Goal: Use online tool/utility: Utilize a website feature to perform a specific function

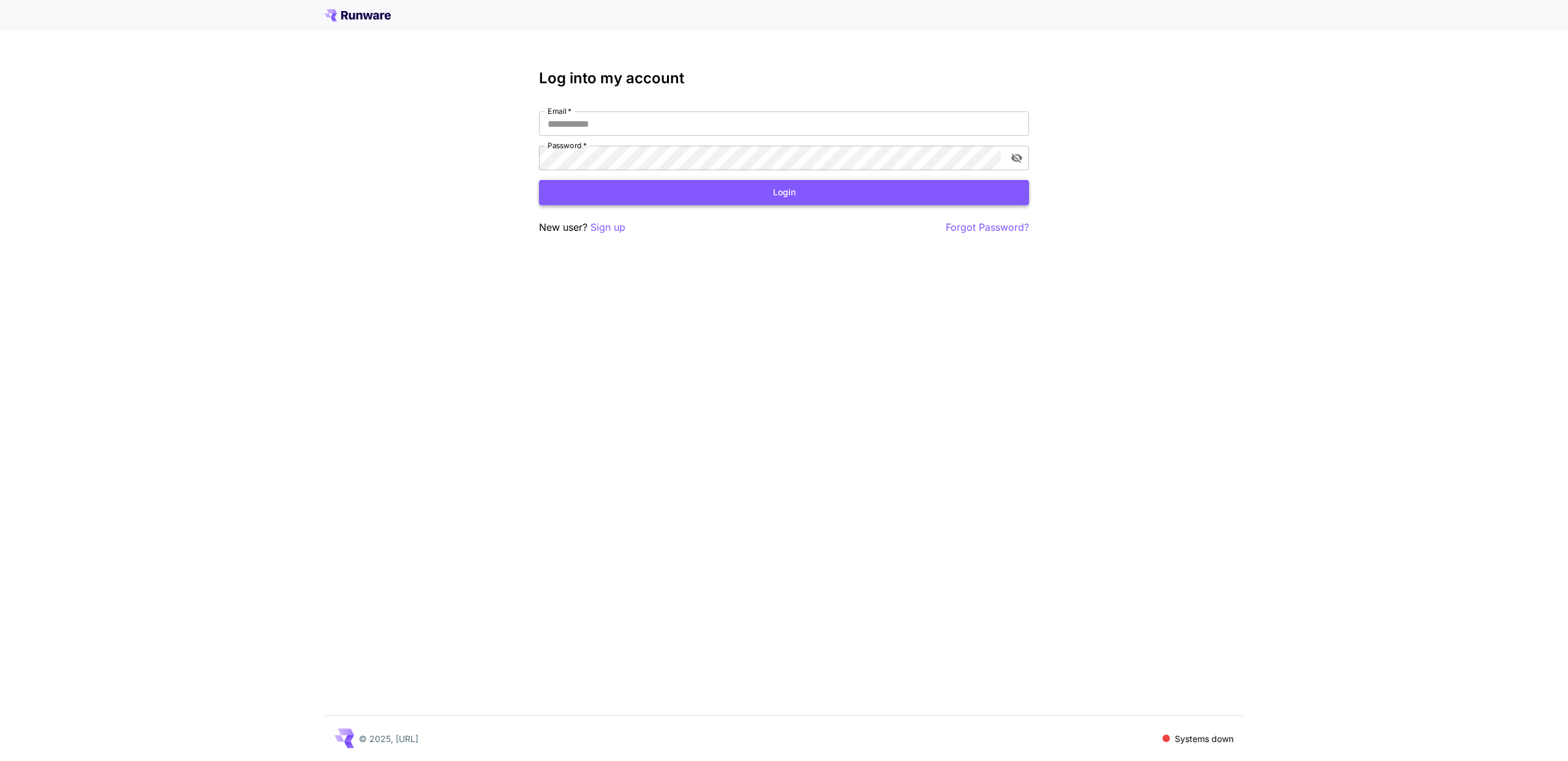
type input "**********"
click at [676, 200] on button "Login" at bounding box center [783, 192] width 490 height 25
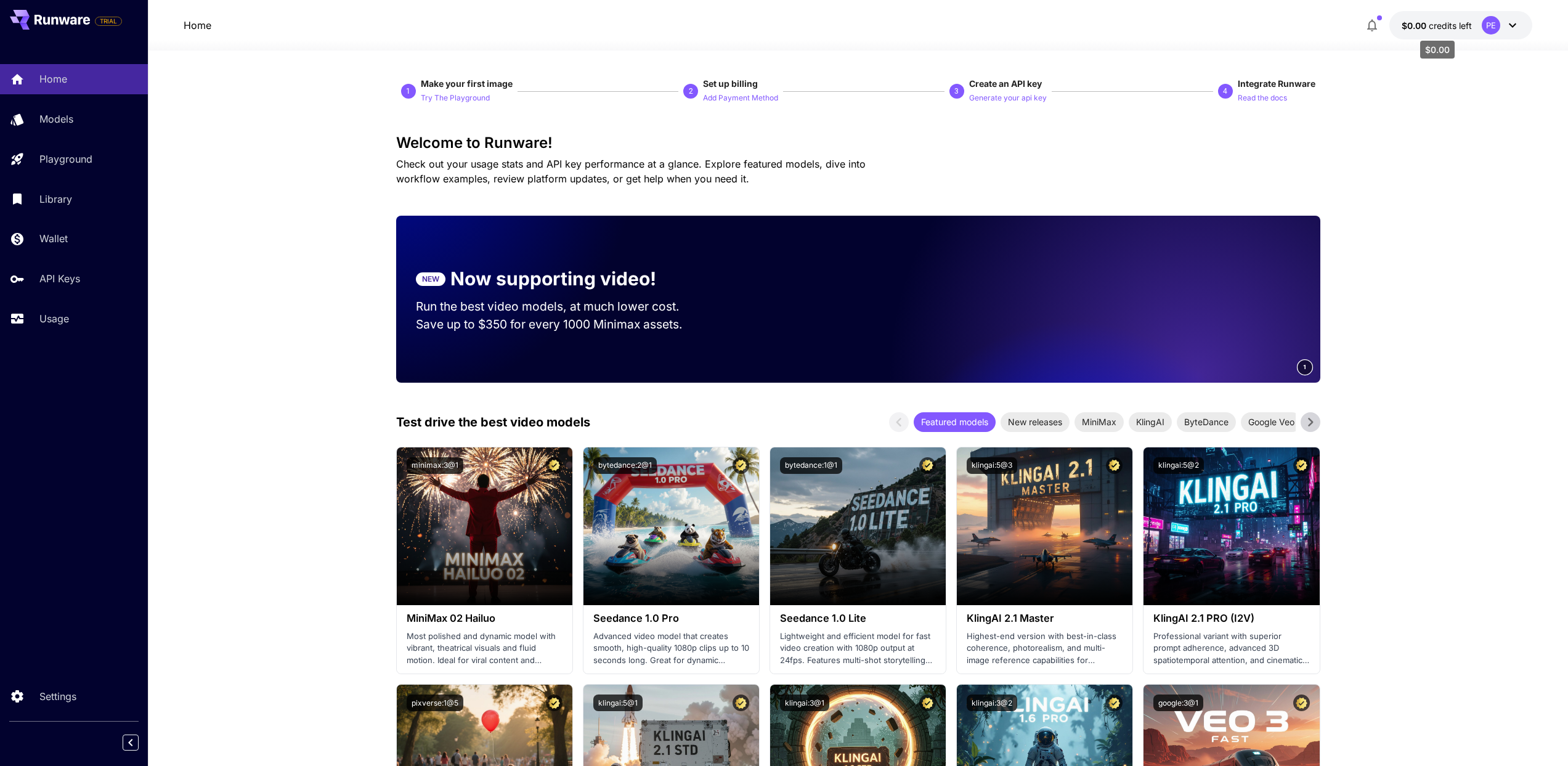
click at [1470, 28] on span "credits left" at bounding box center [1450, 25] width 43 height 10
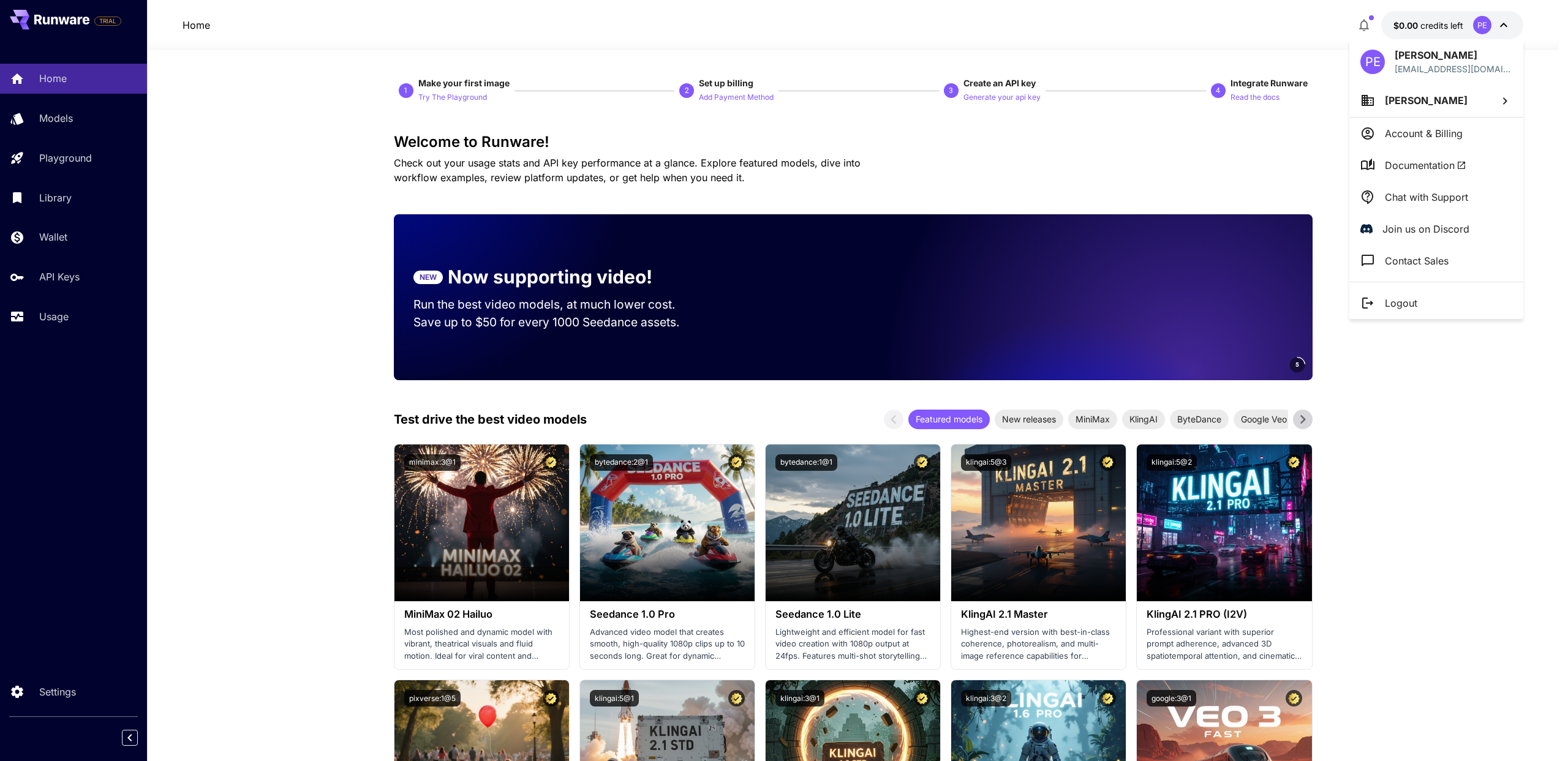
click at [1457, 23] on div at bounding box center [784, 380] width 1568 height 761
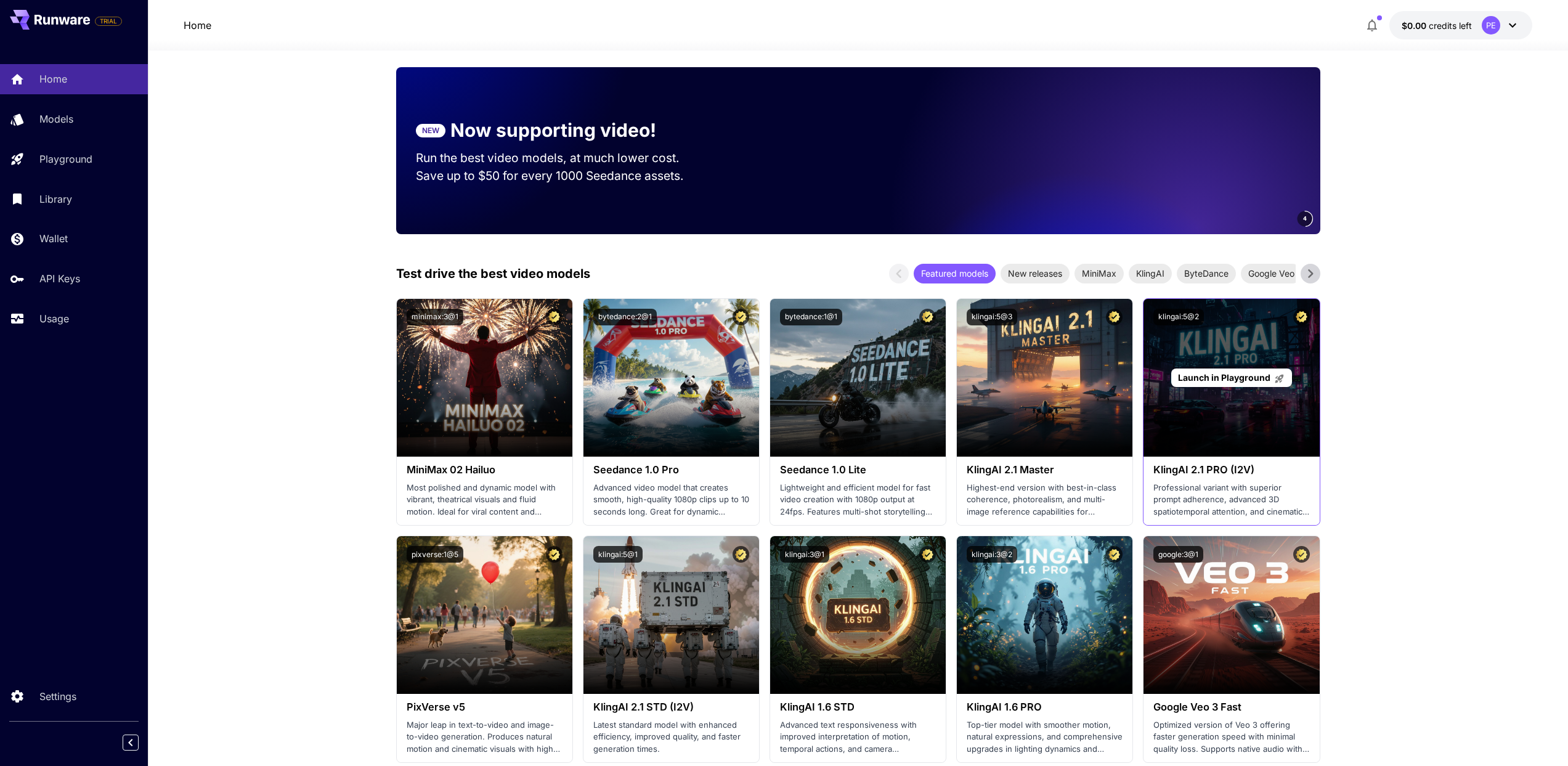
scroll to position [163, 0]
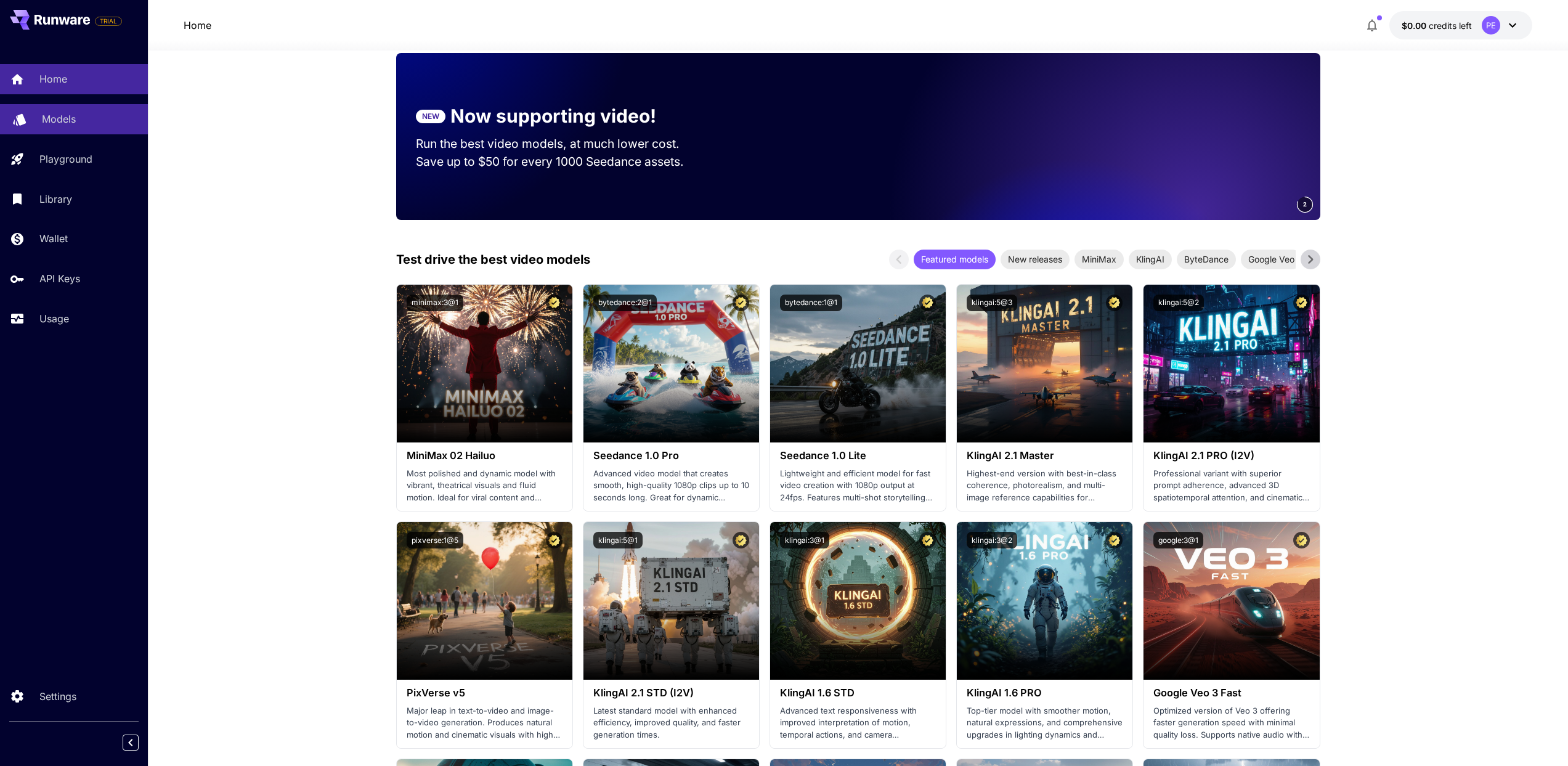
click at [47, 114] on p "Models" at bounding box center [59, 119] width 34 height 15
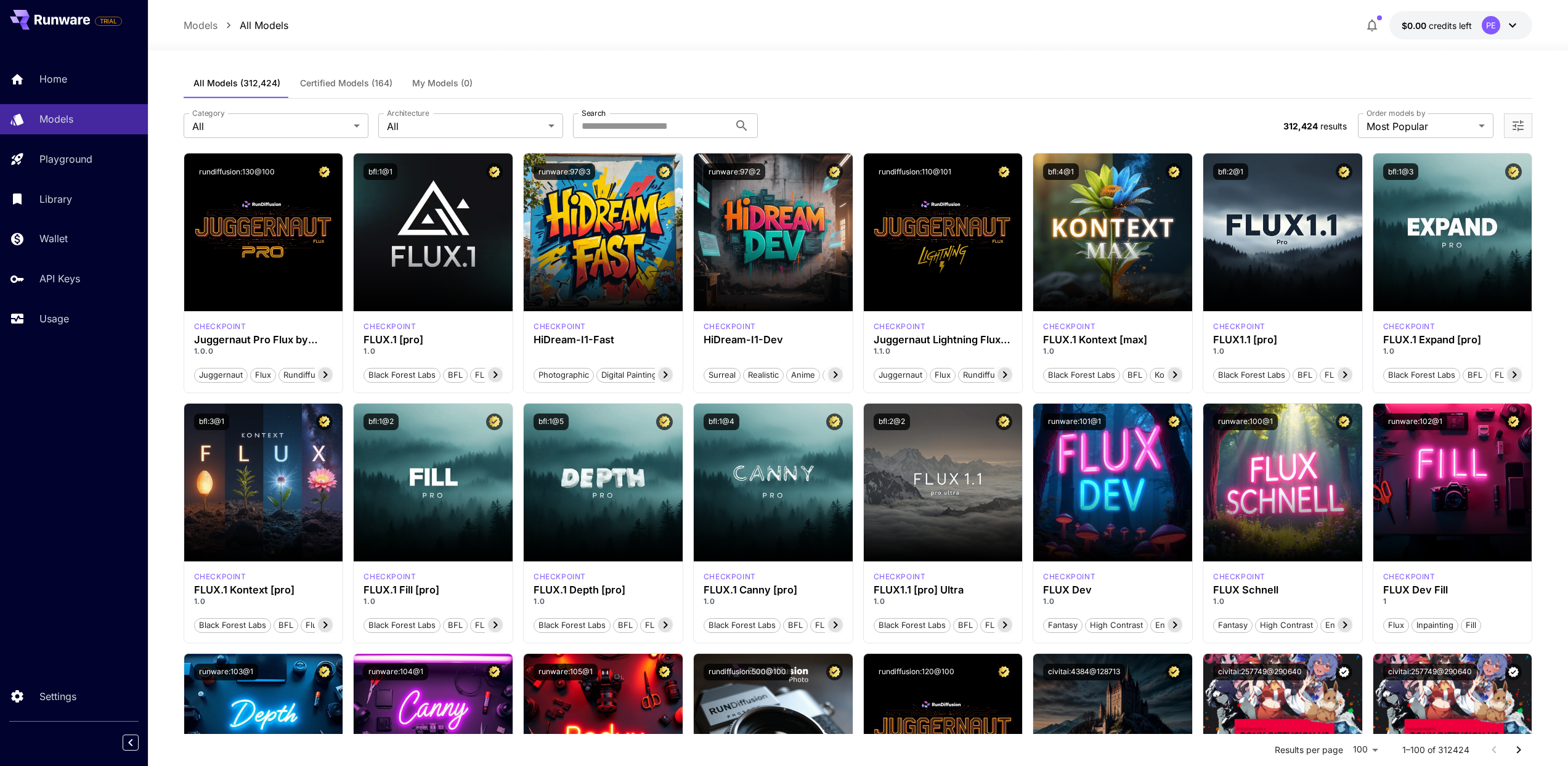
scroll to position [3, 0]
click at [1277, 434] on div "runware:100@1" at bounding box center [1283, 421] width 159 height 36
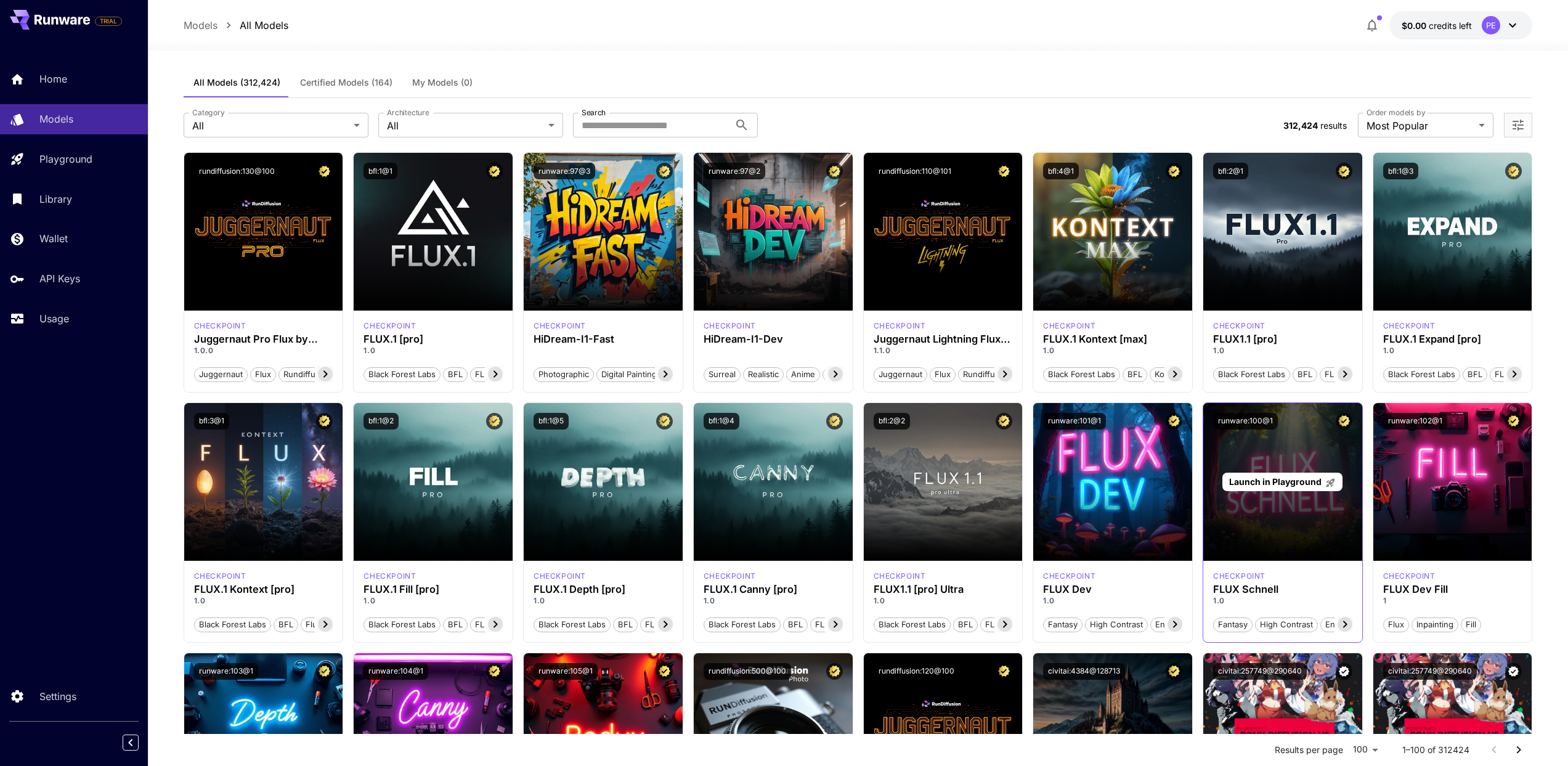
click at [1299, 488] on div "Launch in Playground" at bounding box center [1282, 482] width 120 height 19
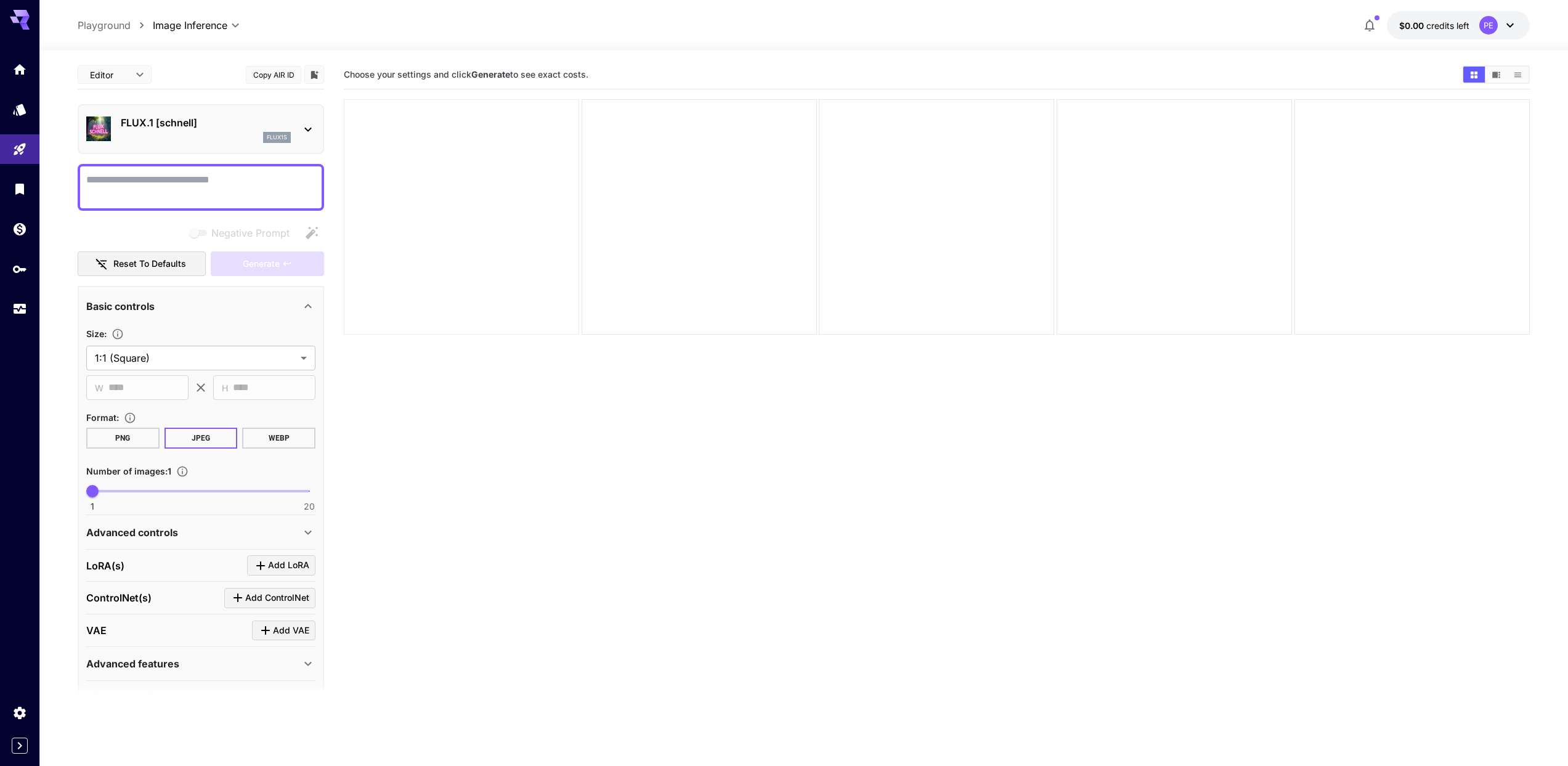
click at [555, 236] on div at bounding box center [461, 217] width 235 height 235
click at [254, 356] on body "**********" at bounding box center [784, 432] width 1568 height 864
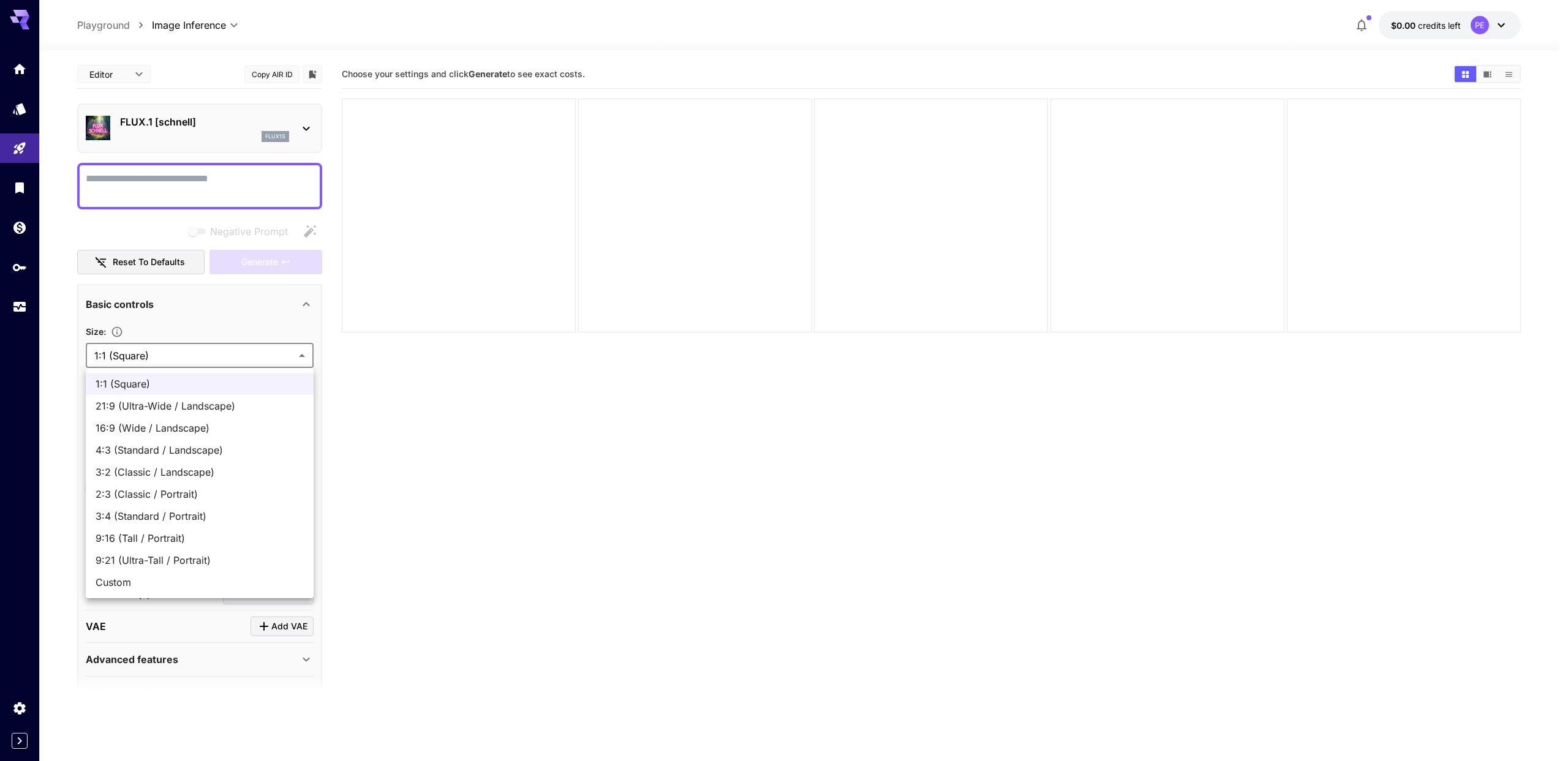
click at [209, 424] on span "16:9 (Wide / Landscape)" at bounding box center [200, 428] width 208 height 15
type input "**********"
type input "****"
type input "***"
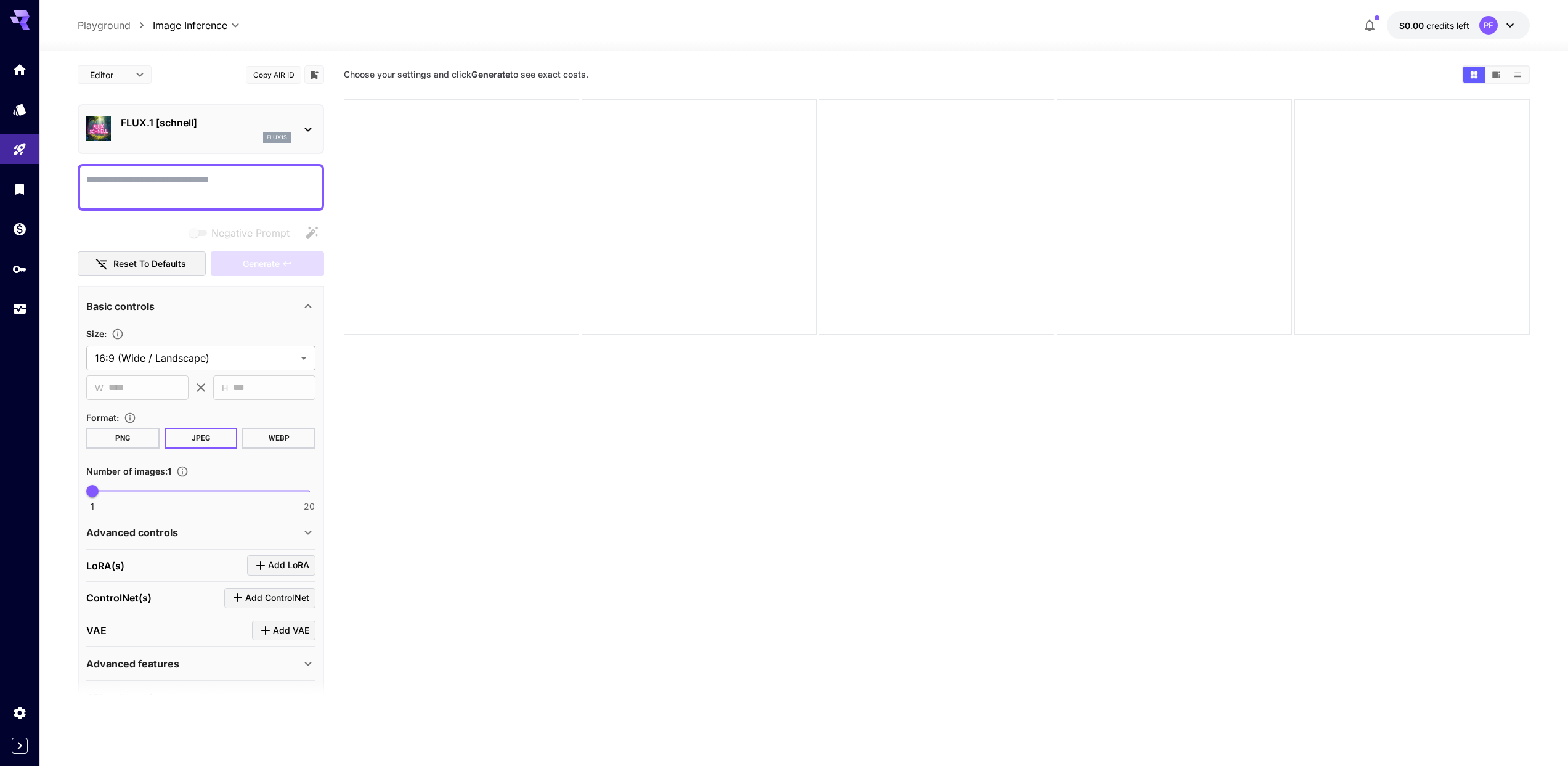
click at [257, 176] on textarea "Negative Prompt" at bounding box center [200, 187] width 229 height 29
type textarea "*"
type textarea "***"
click at [126, 485] on span "1 20 1" at bounding box center [200, 491] width 217 height 18
type input "*"
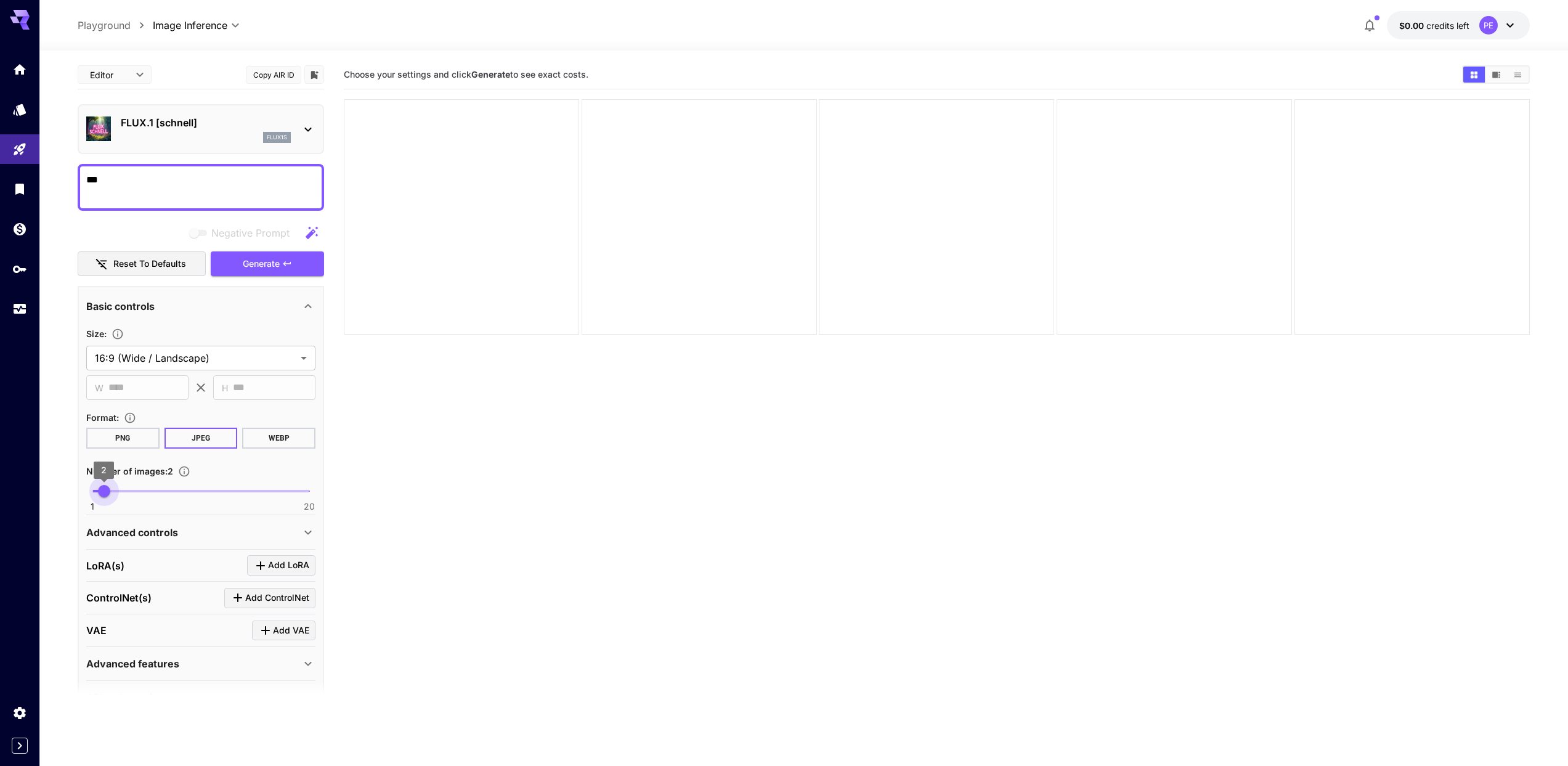
drag, startPoint x: 158, startPoint y: 490, endPoint x: 100, endPoint y: 484, distance: 58.3
click at [100, 484] on span "1 20 2" at bounding box center [200, 491] width 217 height 18
click at [284, 264] on icon "button" at bounding box center [287, 263] width 8 height 4
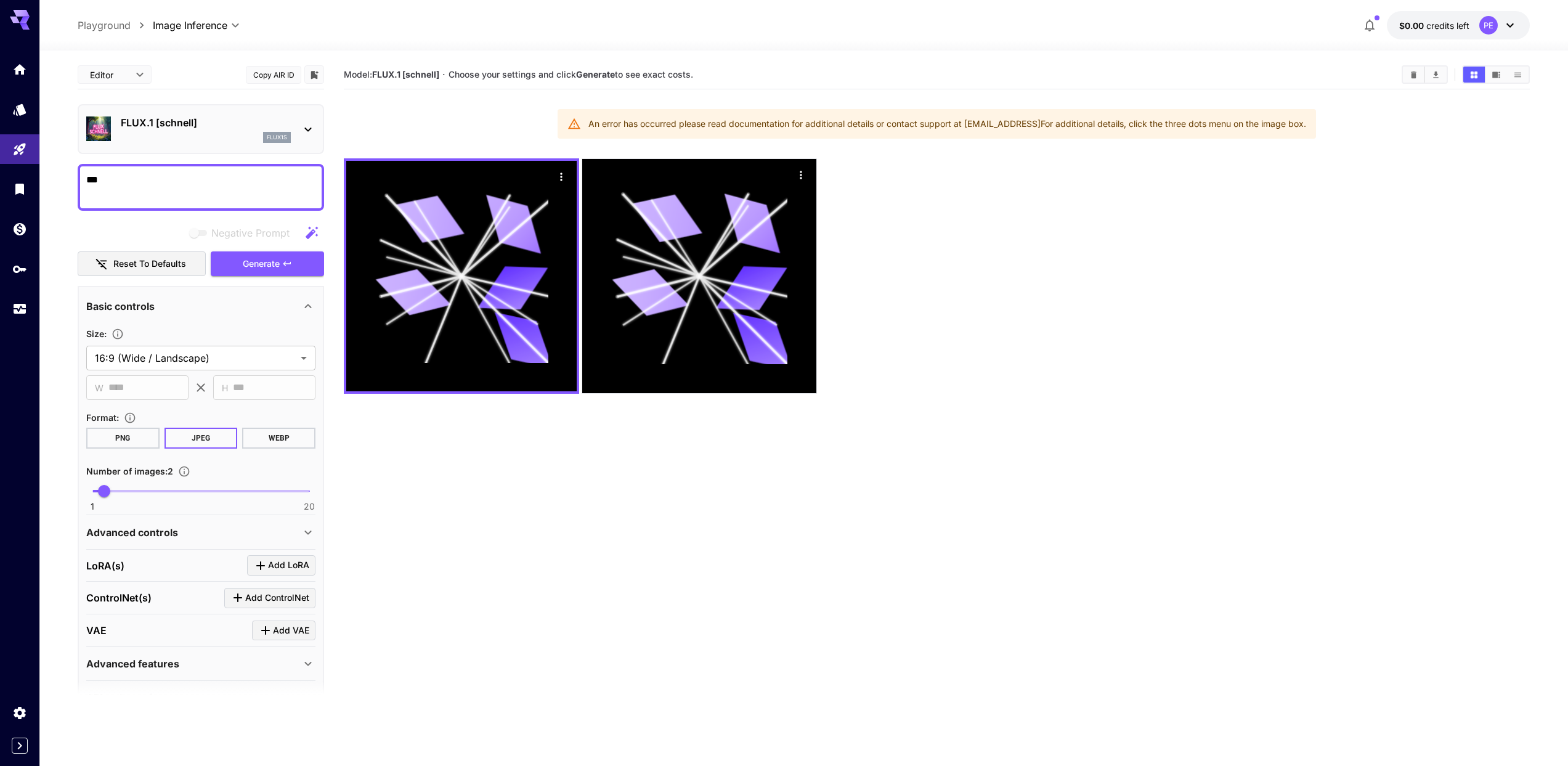
click at [773, 129] on div "An error has occurred please read documentation for additional details or conta…" at bounding box center [947, 124] width 718 height 22
click at [783, 122] on div "An error has occurred please read documentation for additional details or conta…" at bounding box center [947, 124] width 718 height 22
click at [985, 128] on div "An error has occurred please read documentation for additional details or conta…" at bounding box center [947, 124] width 718 height 22
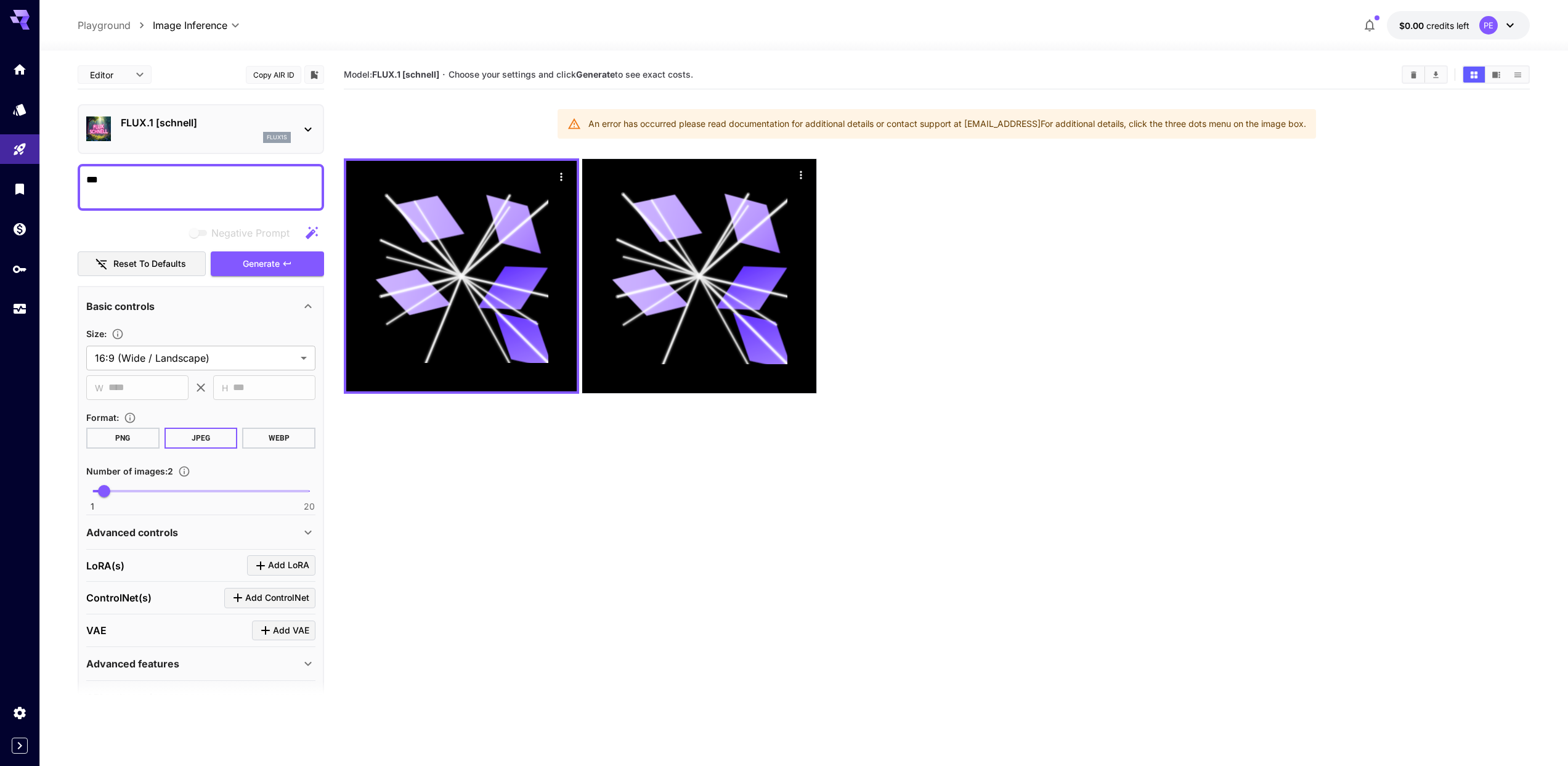
click at [999, 124] on div "An error has occurred please read documentation for additional details or conta…" at bounding box center [947, 124] width 718 height 22
click at [1072, 304] on div at bounding box center [936, 276] width 1186 height 235
click at [572, 409] on section "Model: FLUX.1 [[PERSON_NAME]] · Choose your settings and click Generate to see …" at bounding box center [936, 443] width 1186 height 766
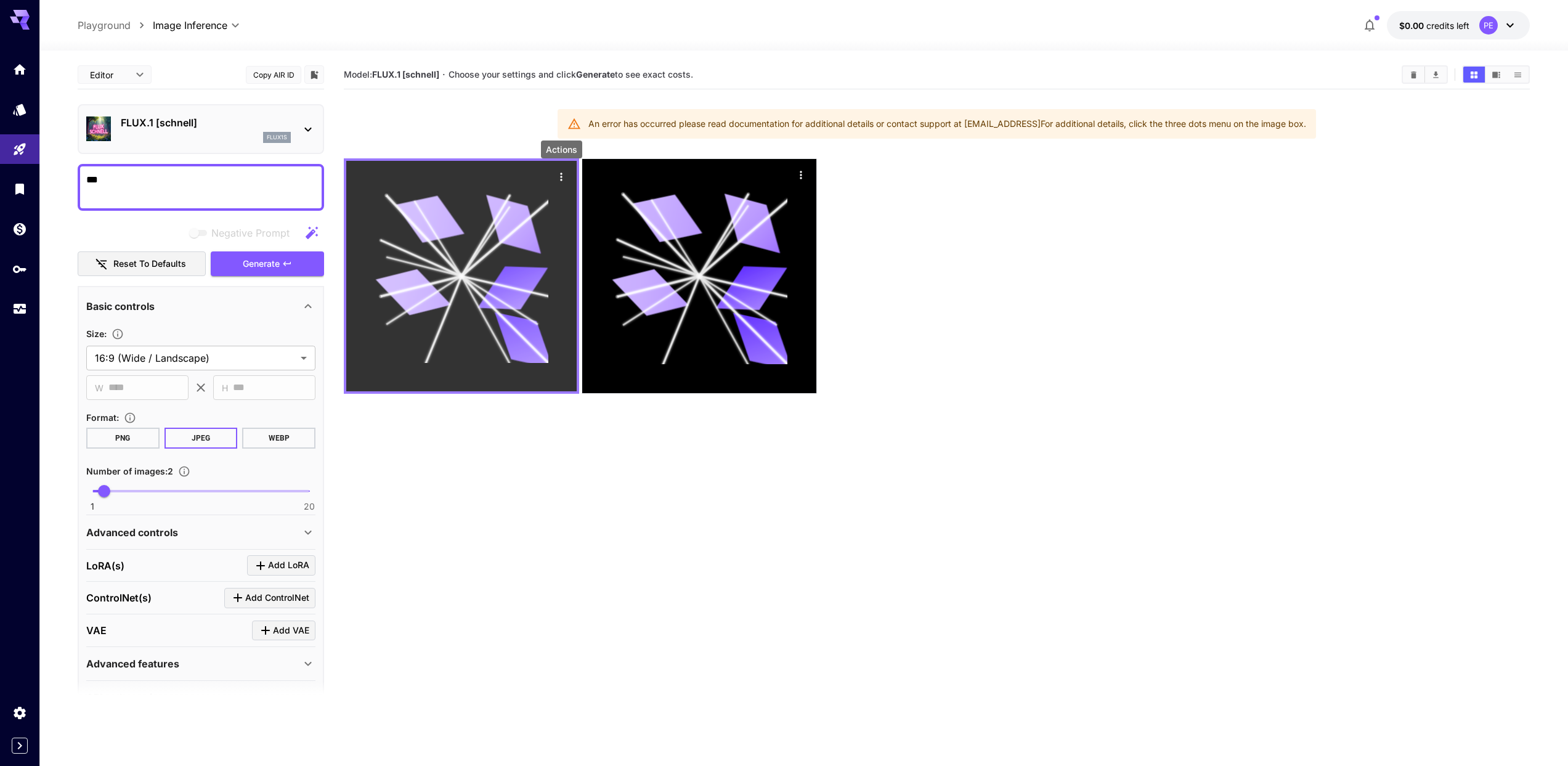
click at [565, 174] on icon "Actions" at bounding box center [561, 177] width 12 height 12
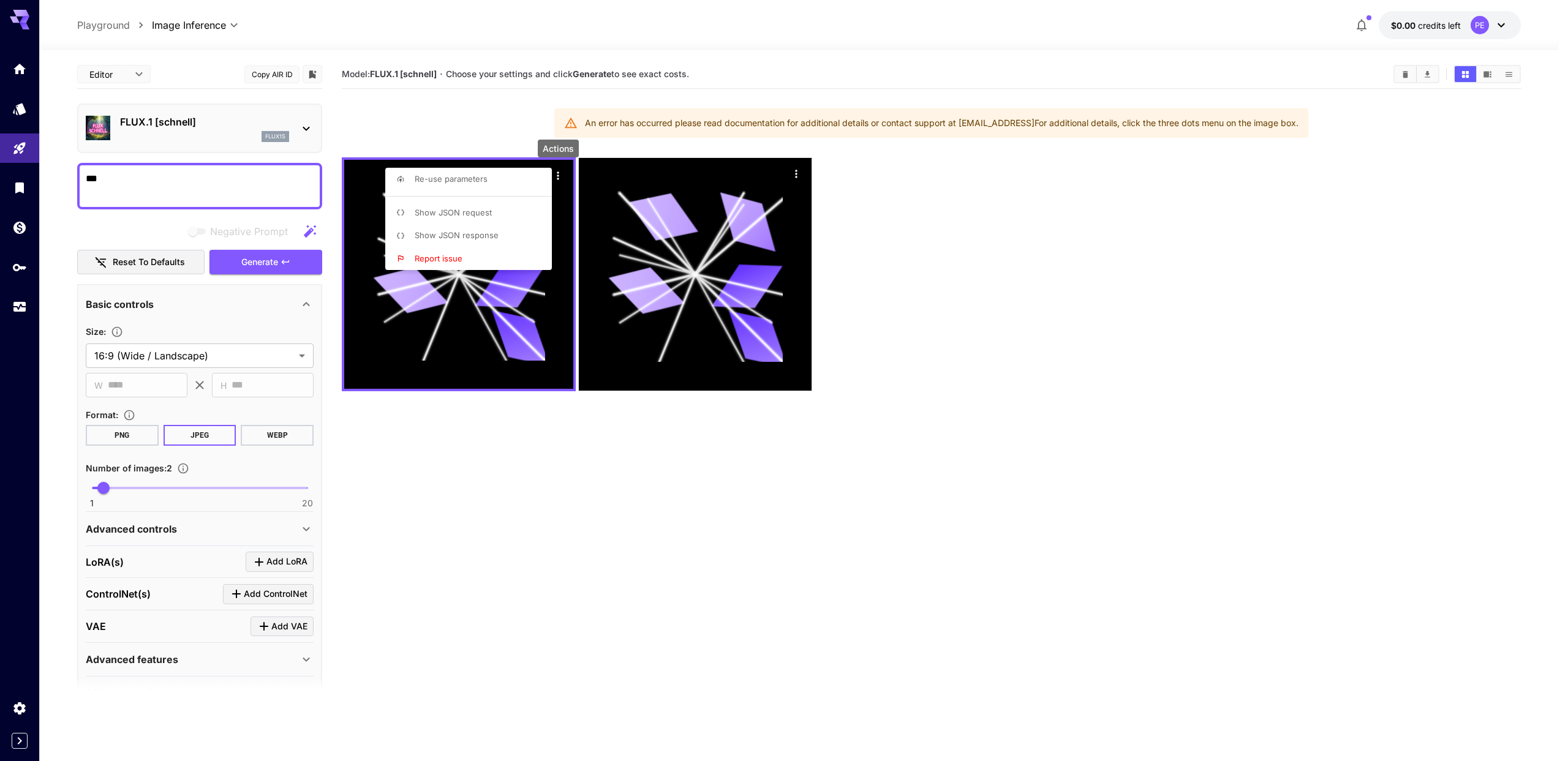
click at [506, 148] on div at bounding box center [784, 380] width 1568 height 761
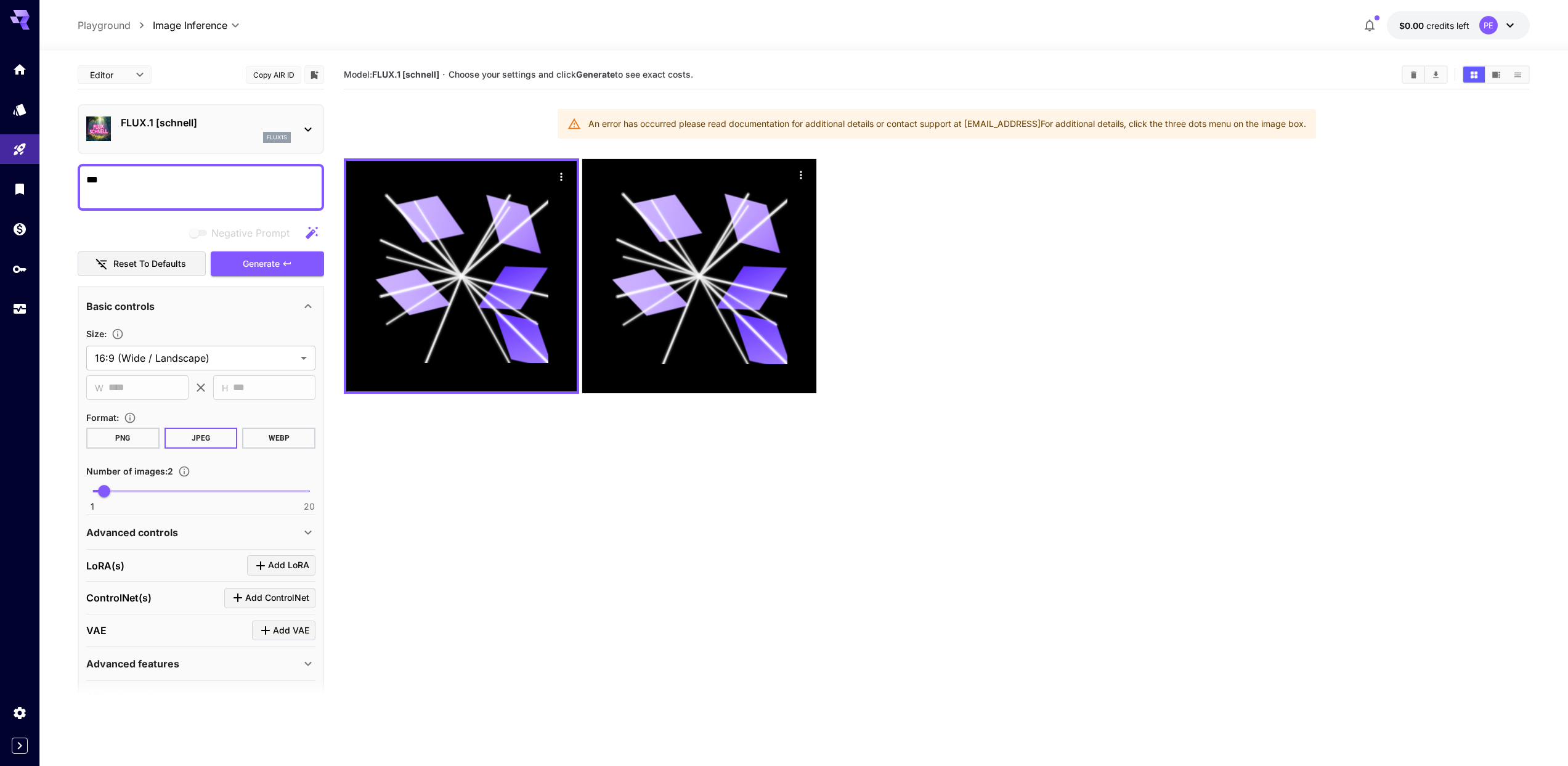
click at [1266, 295] on div at bounding box center [936, 276] width 1186 height 235
click at [1375, 18] on span "button" at bounding box center [1377, 18] width 5 height 5
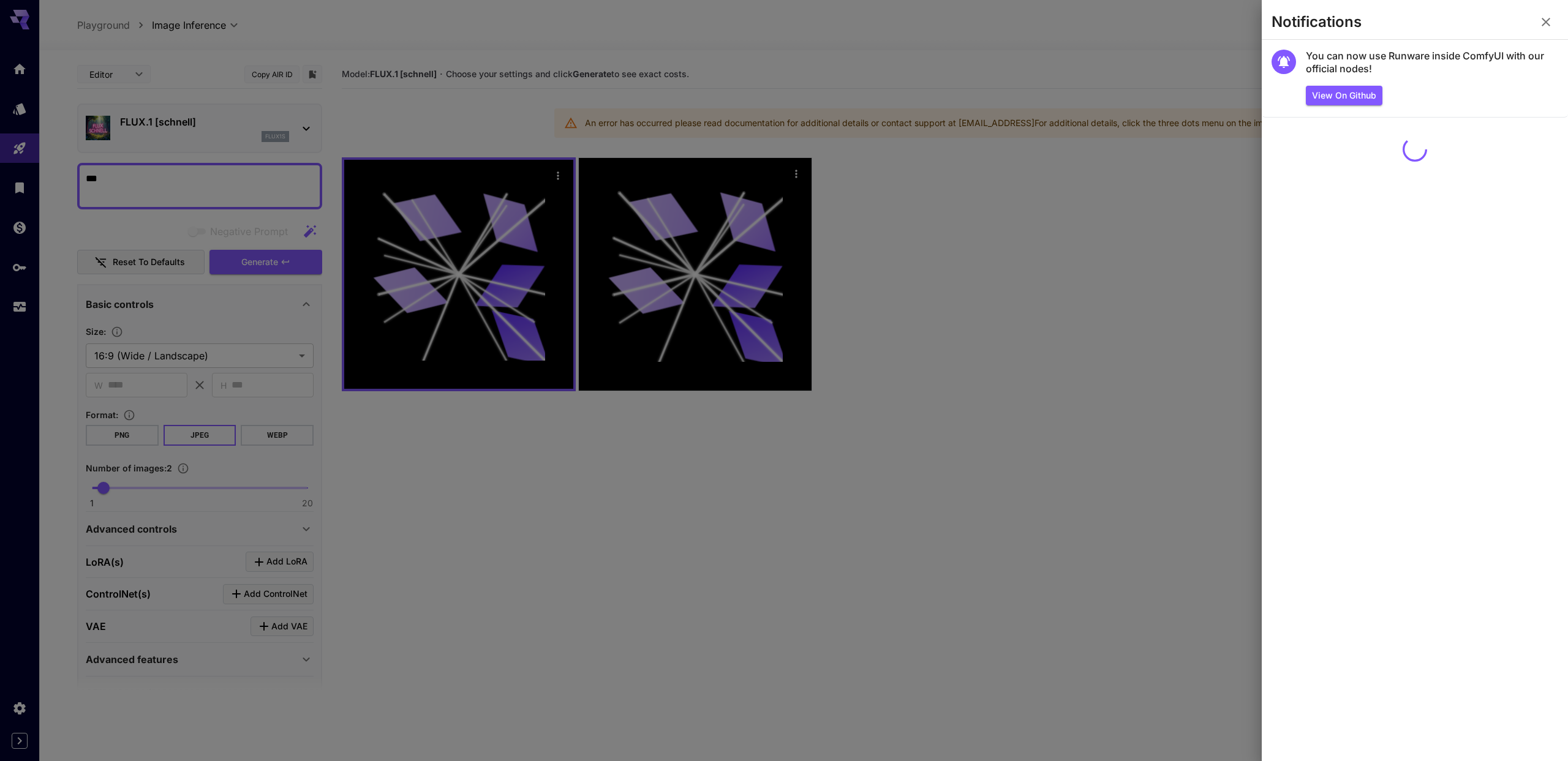
click at [1152, 119] on div at bounding box center [784, 380] width 1568 height 761
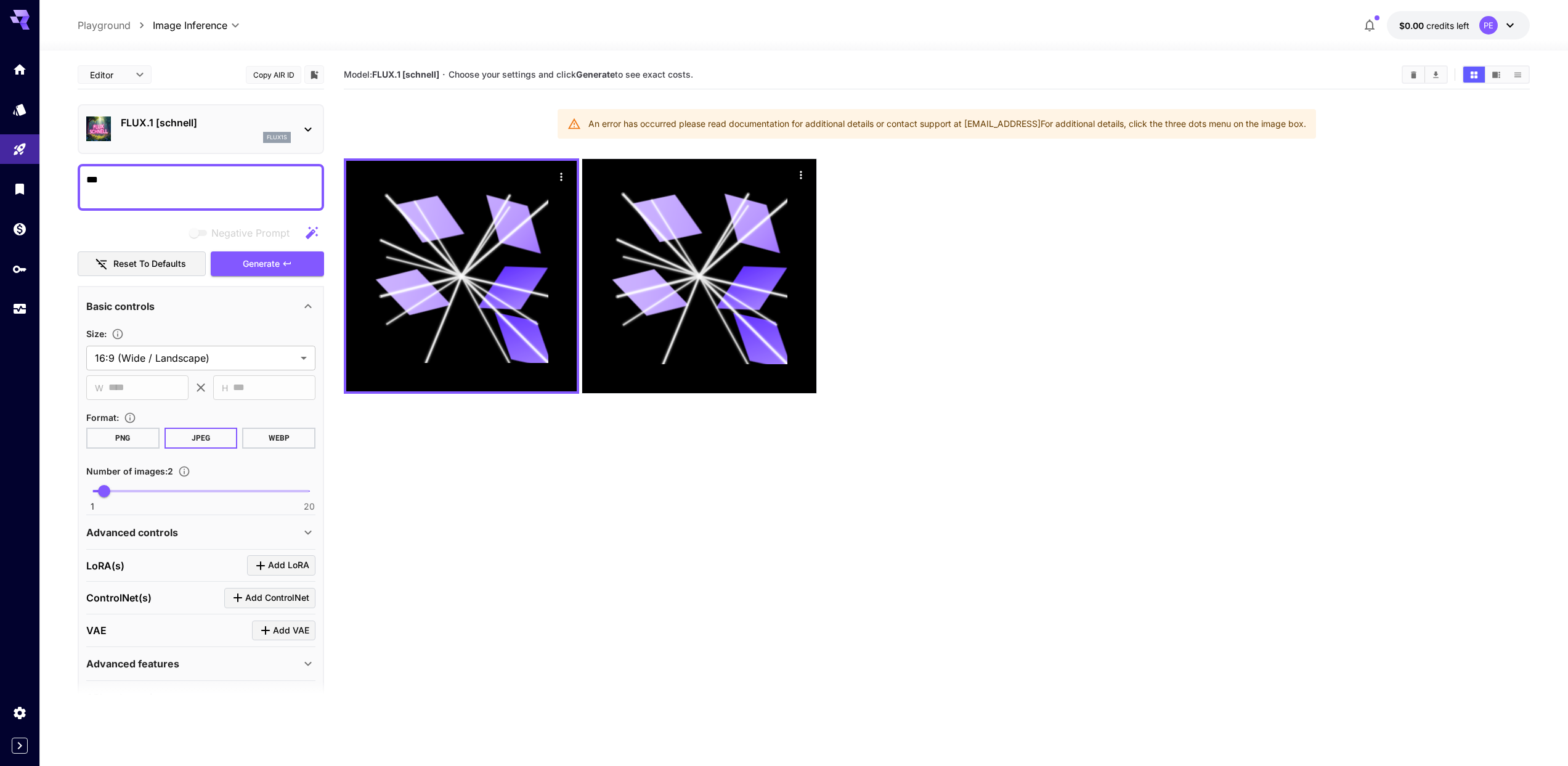
click at [939, 447] on section "Model: FLUX.1 [[PERSON_NAME]] · Choose your settings and click Generate to see …" at bounding box center [936, 443] width 1186 height 766
click at [32, 66] on link at bounding box center [20, 69] width 40 height 30
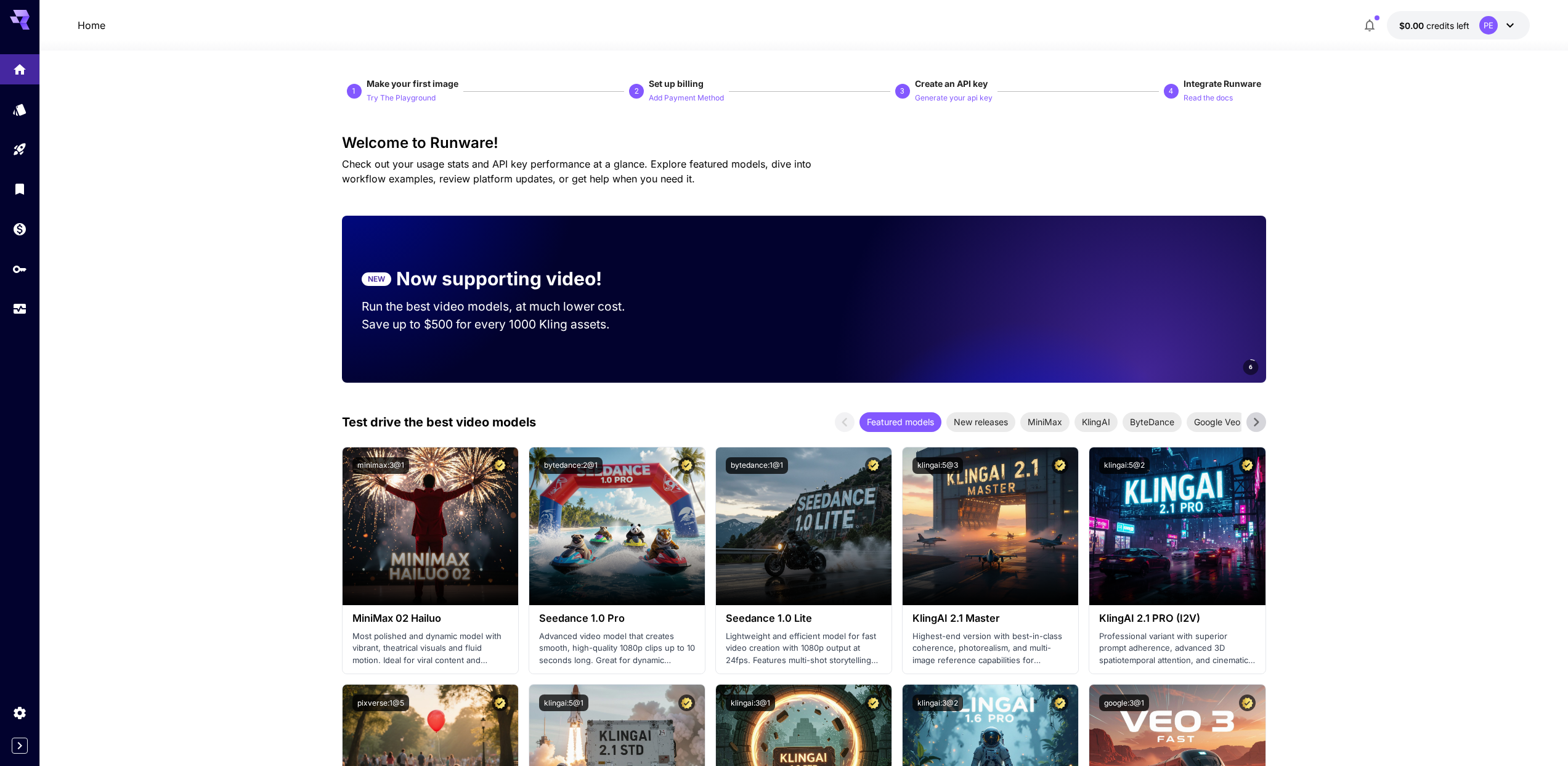
click at [22, 93] on div at bounding box center [20, 189] width 40 height 269
click at [22, 118] on link at bounding box center [20, 109] width 40 height 30
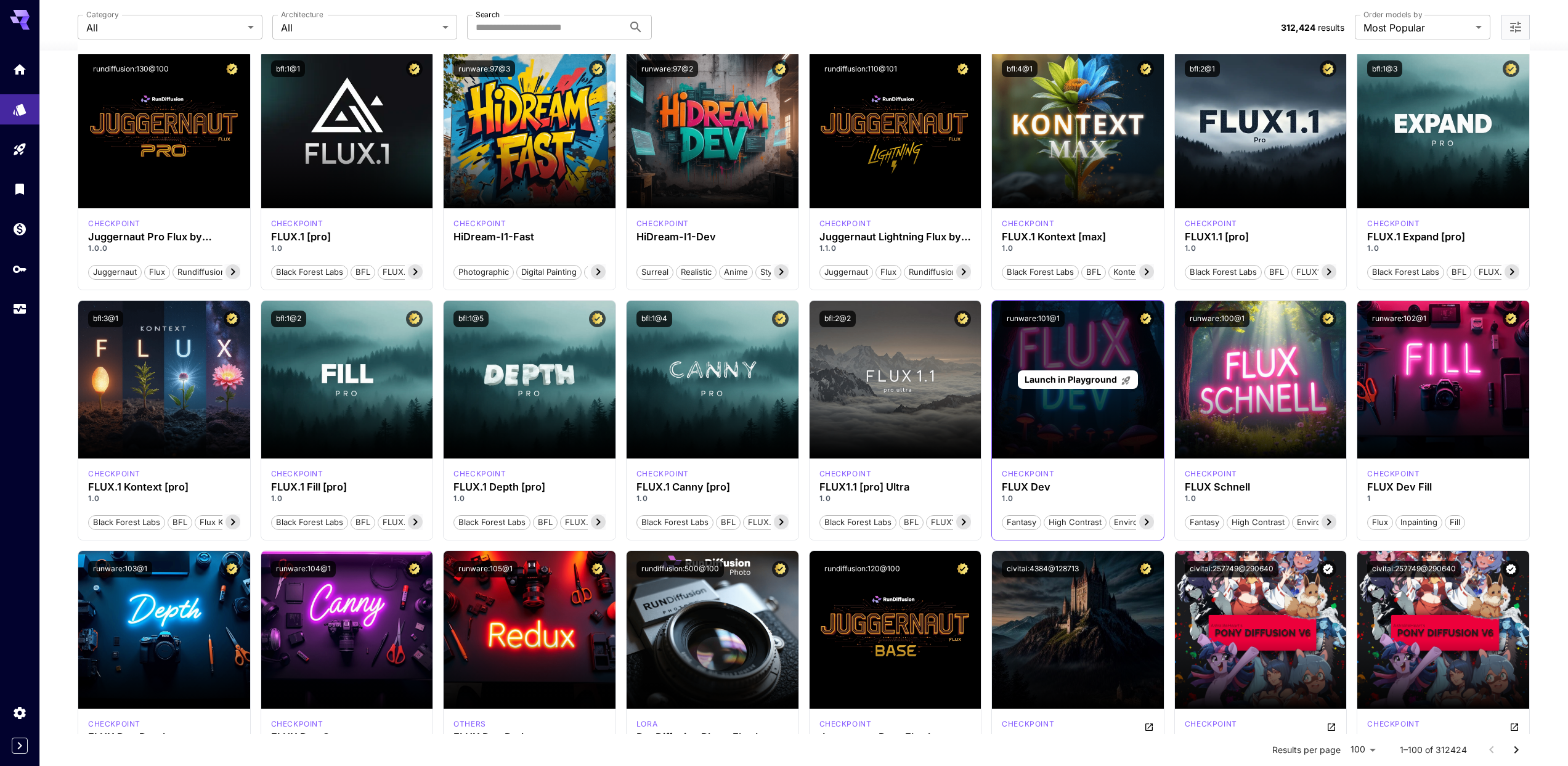
scroll to position [107, 0]
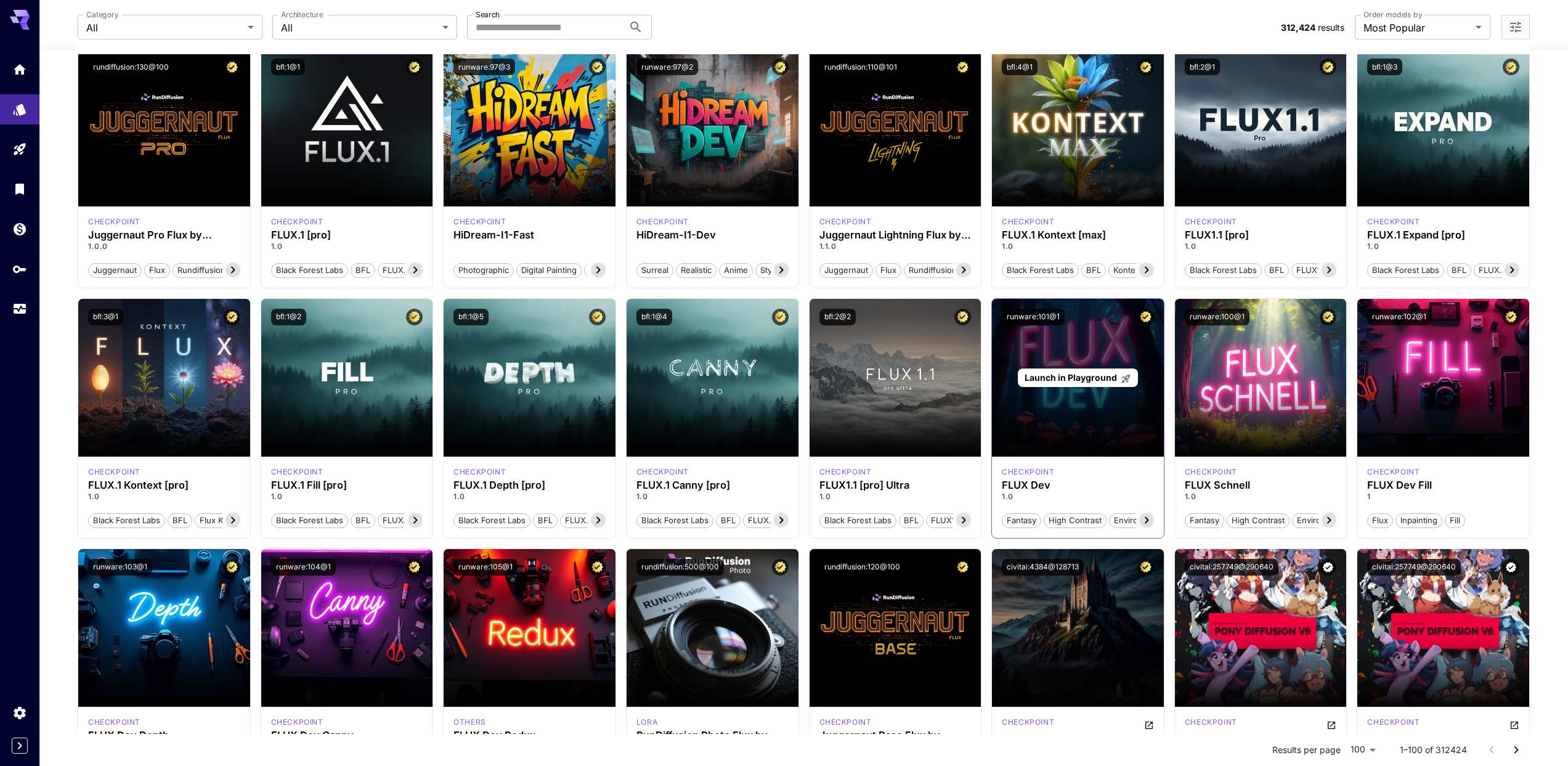
click at [1076, 416] on div "Launch in Playground" at bounding box center [1078, 378] width 172 height 158
click at [1080, 376] on span "Launch in Playground" at bounding box center [1070, 377] width 92 height 10
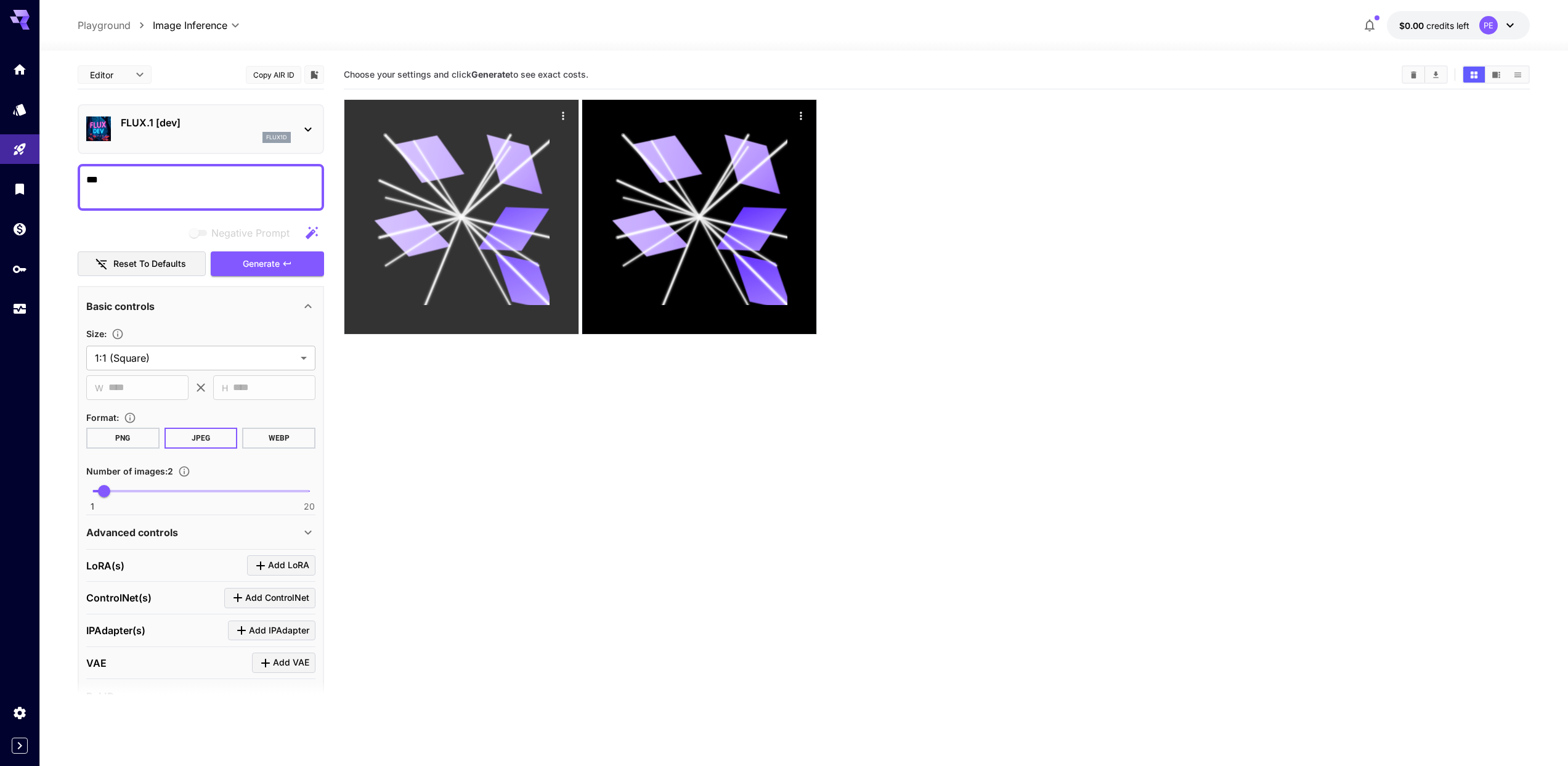
click at [557, 116] on icon "Actions" at bounding box center [563, 116] width 12 height 12
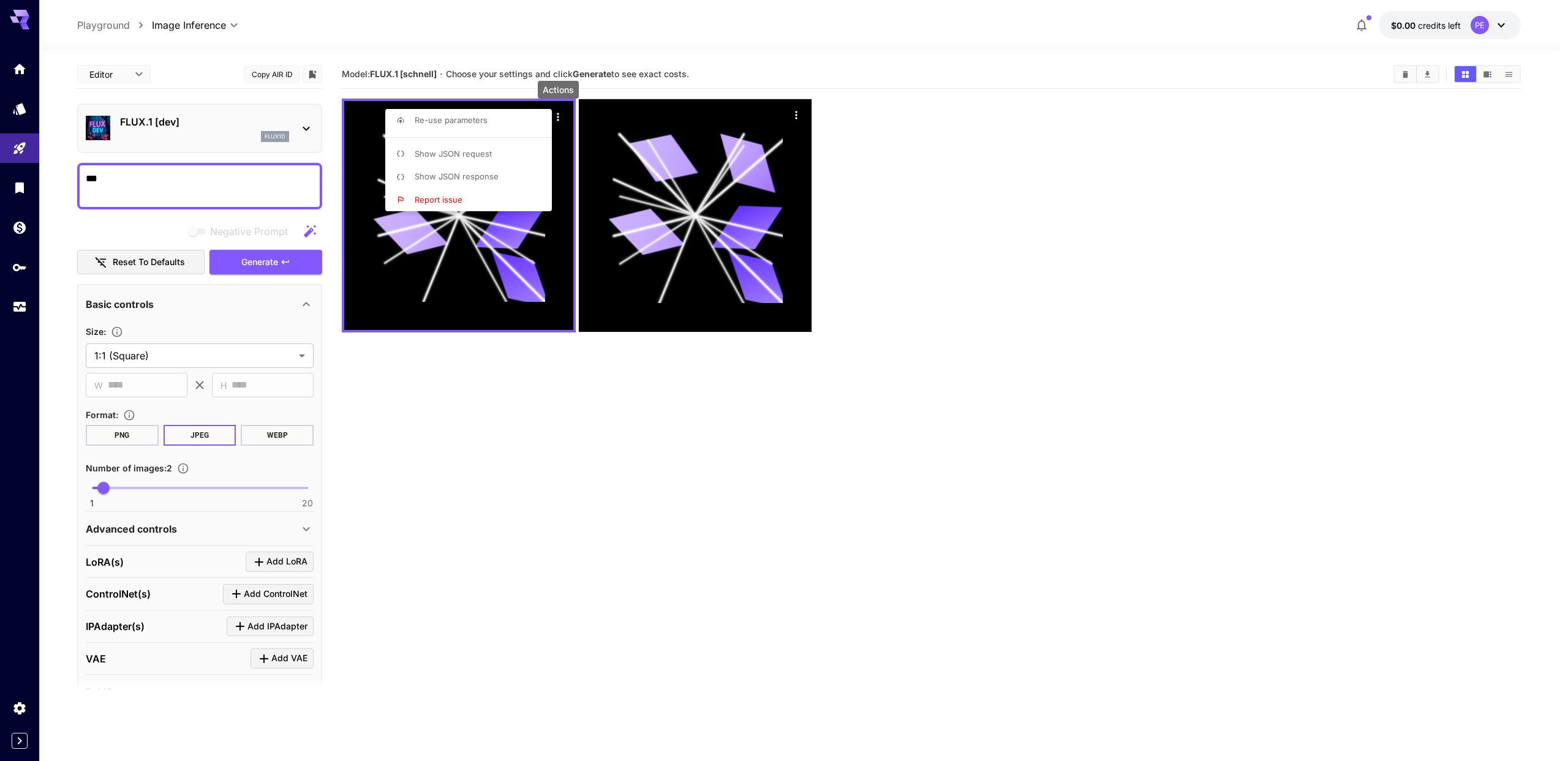
click at [663, 402] on div at bounding box center [784, 380] width 1568 height 761
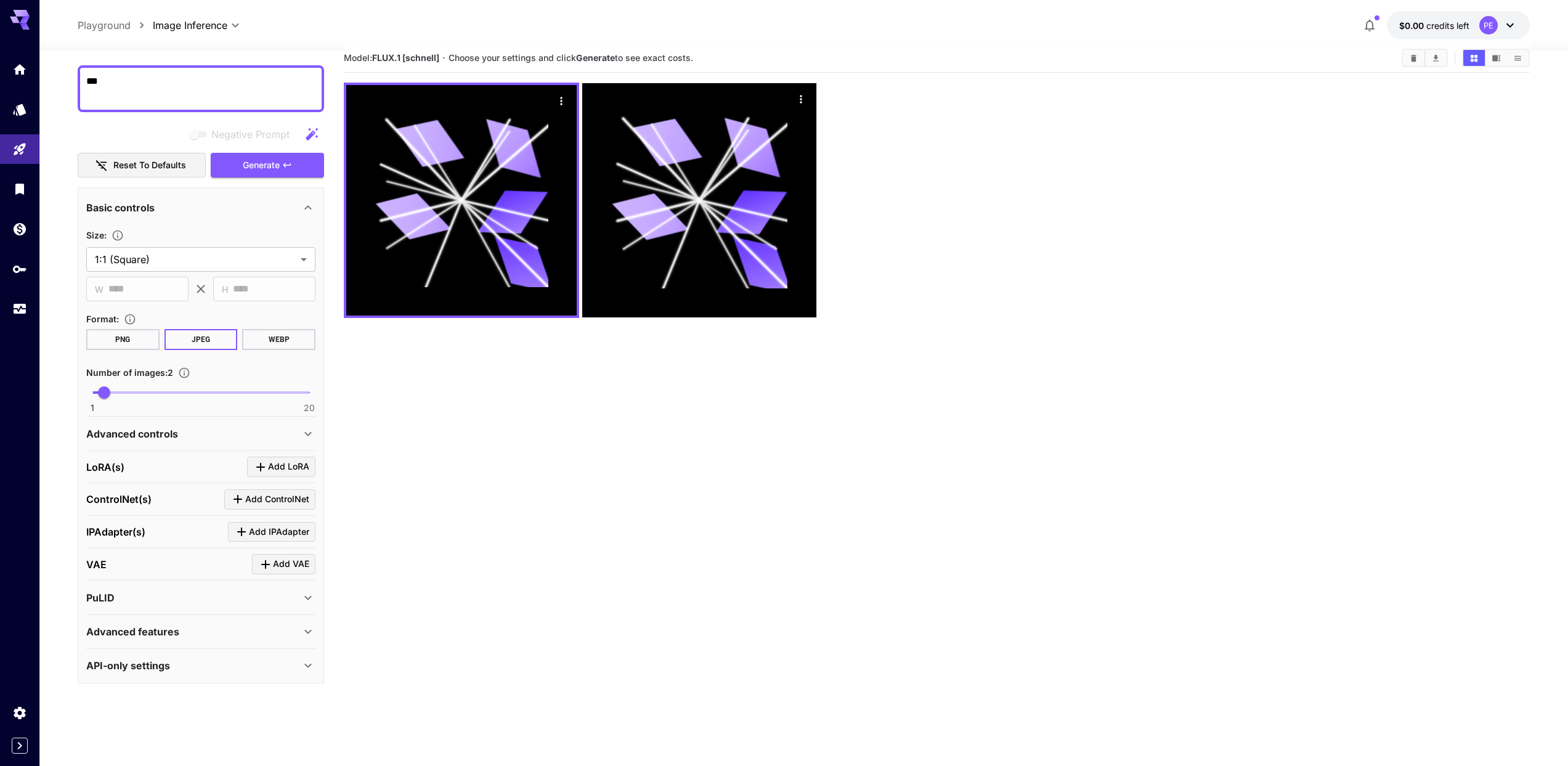
scroll to position [102, 0]
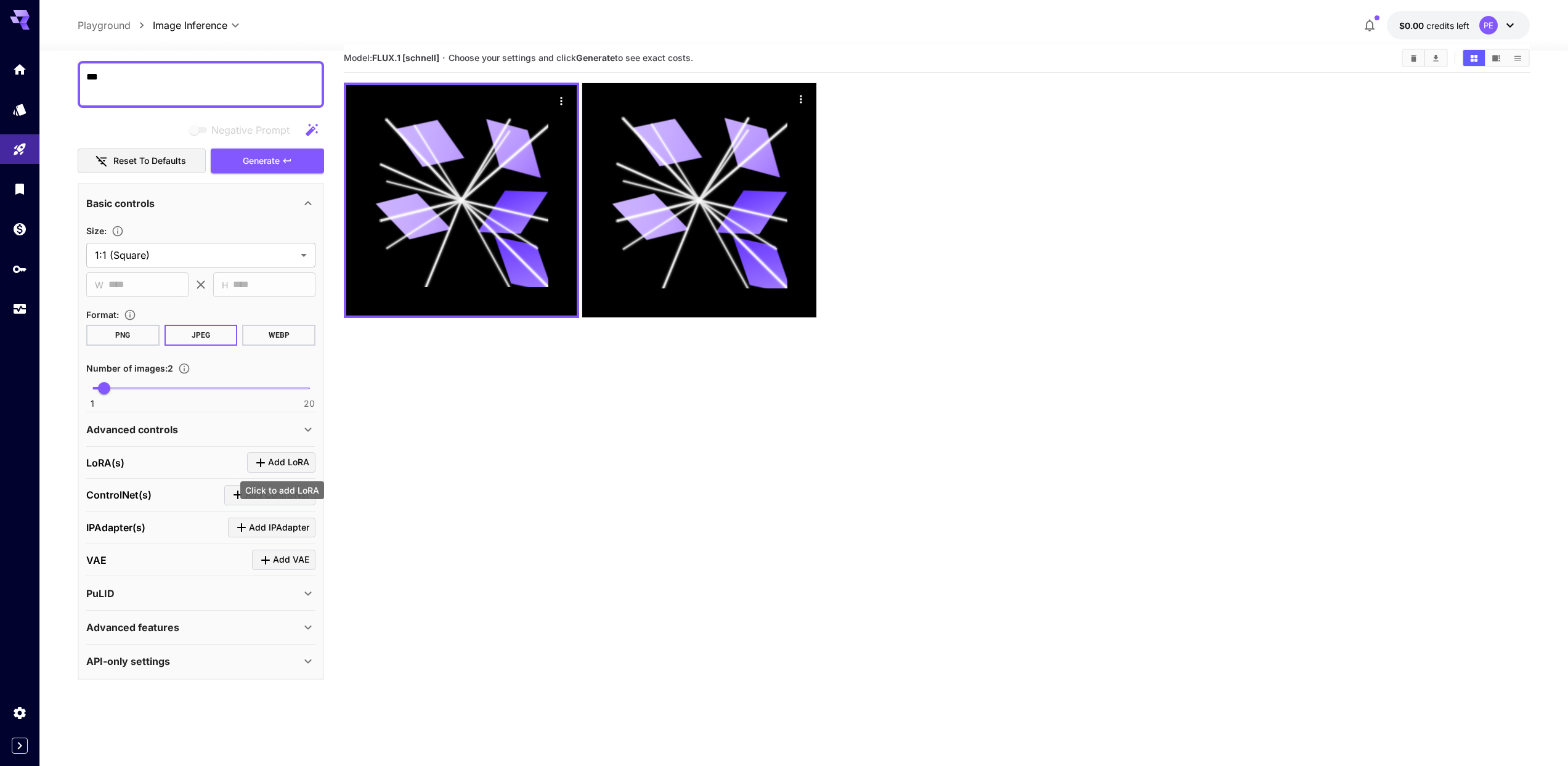
click at [287, 462] on span "Add LoRA" at bounding box center [288, 462] width 41 height 16
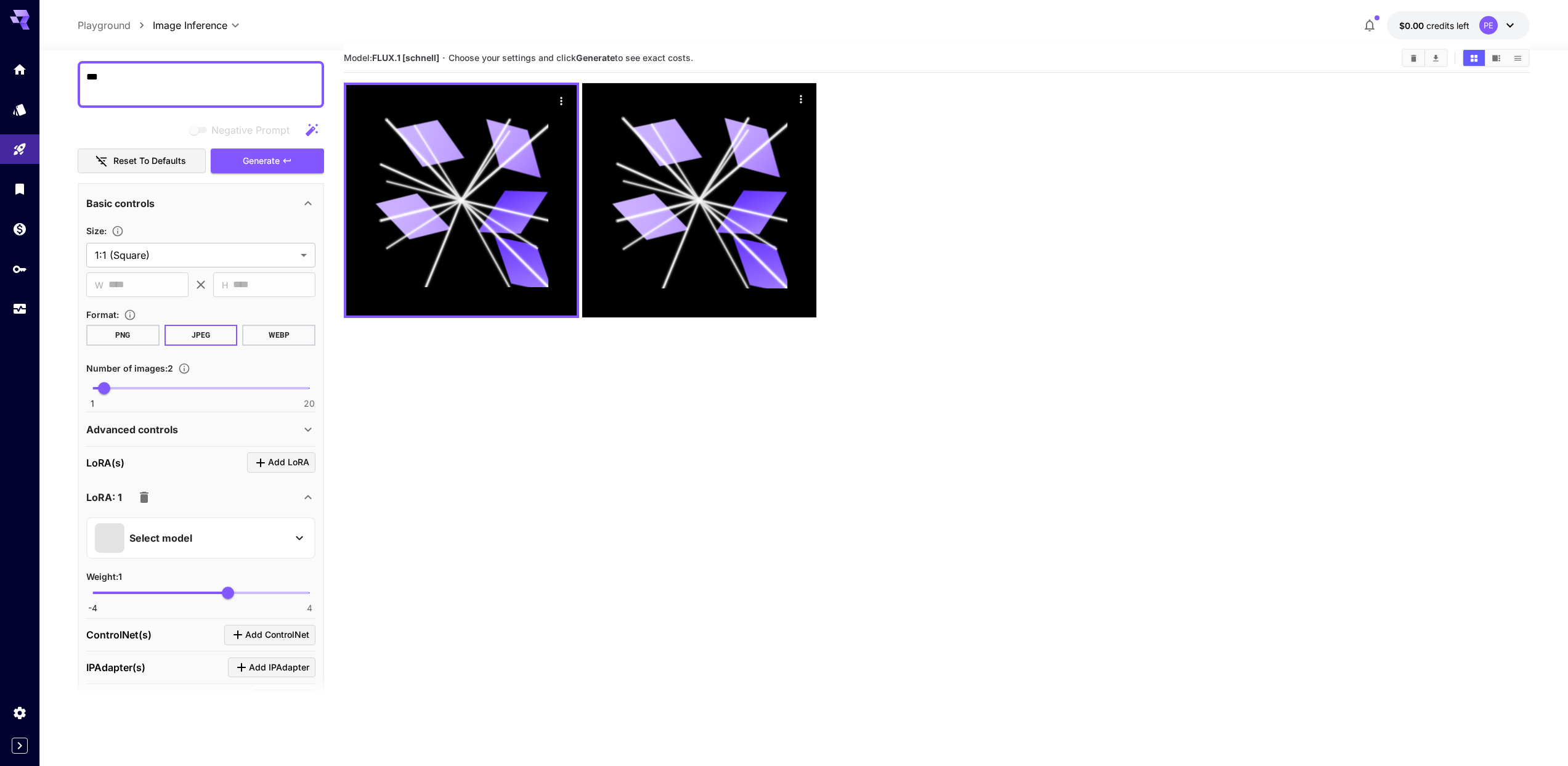
click at [200, 538] on div "Select model" at bounding box center [191, 538] width 192 height 29
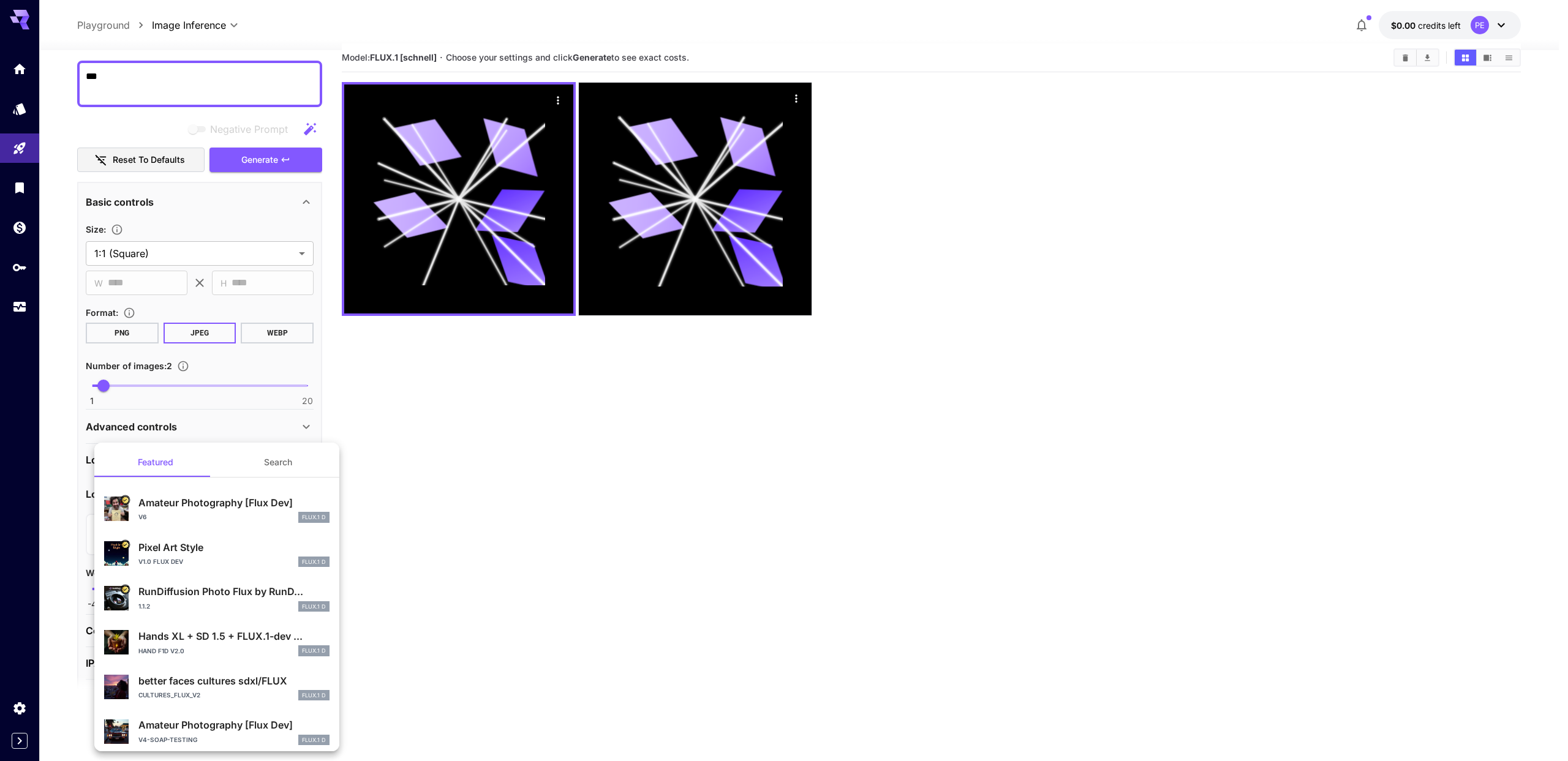
click at [251, 425] on div at bounding box center [784, 380] width 1568 height 761
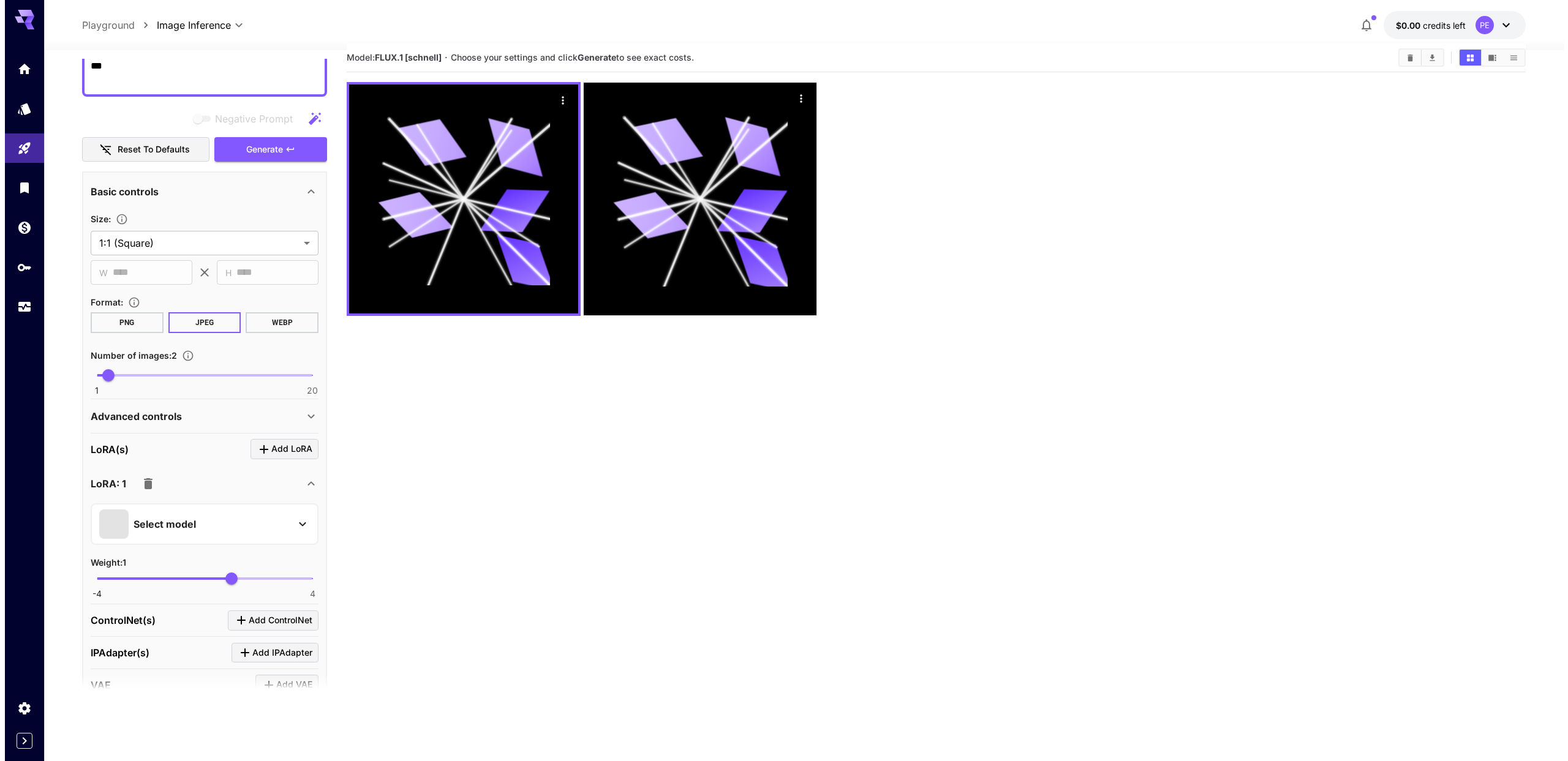
scroll to position [123, 0]
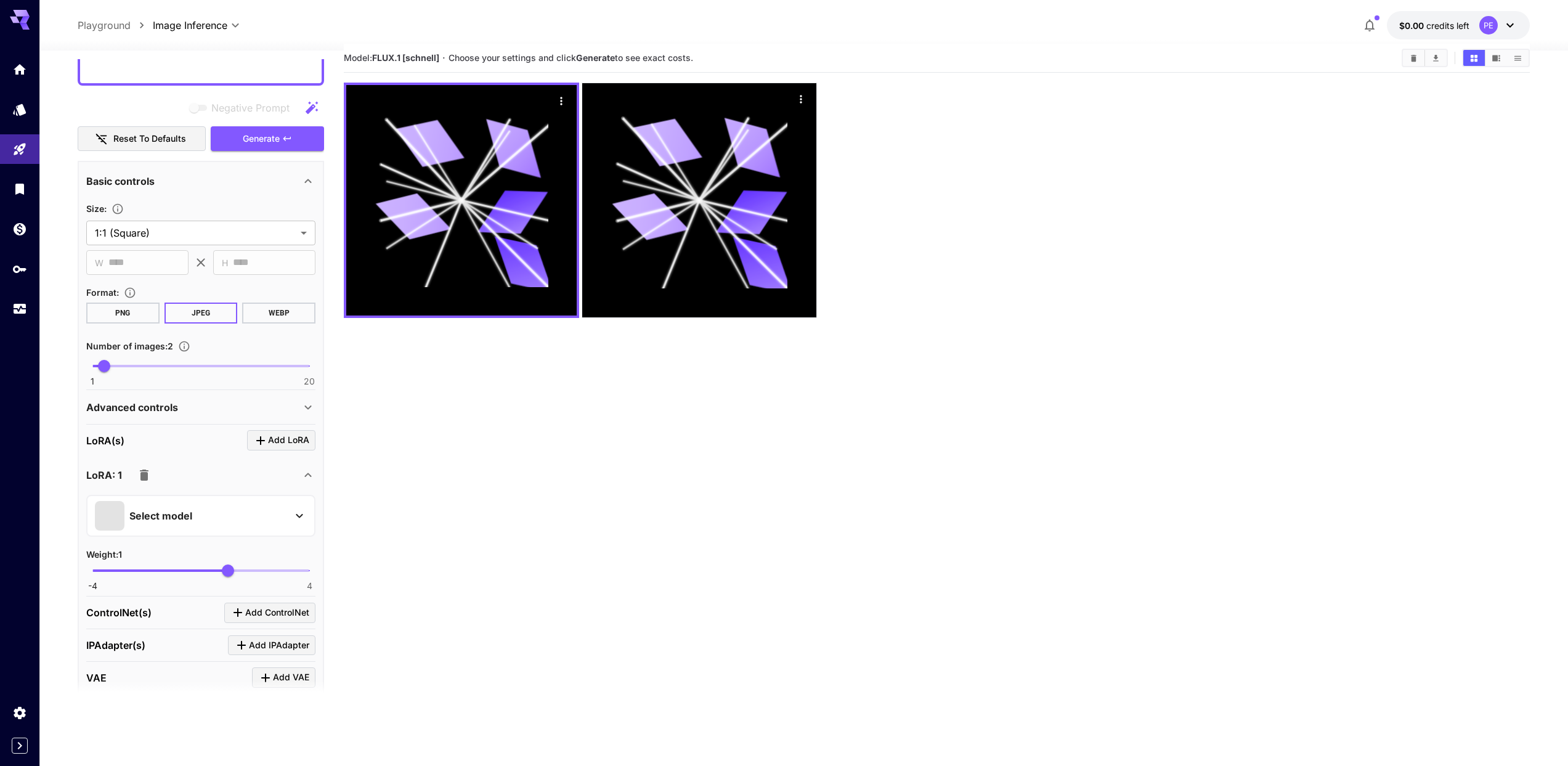
click at [142, 515] on p "Select model" at bounding box center [161, 516] width 63 height 15
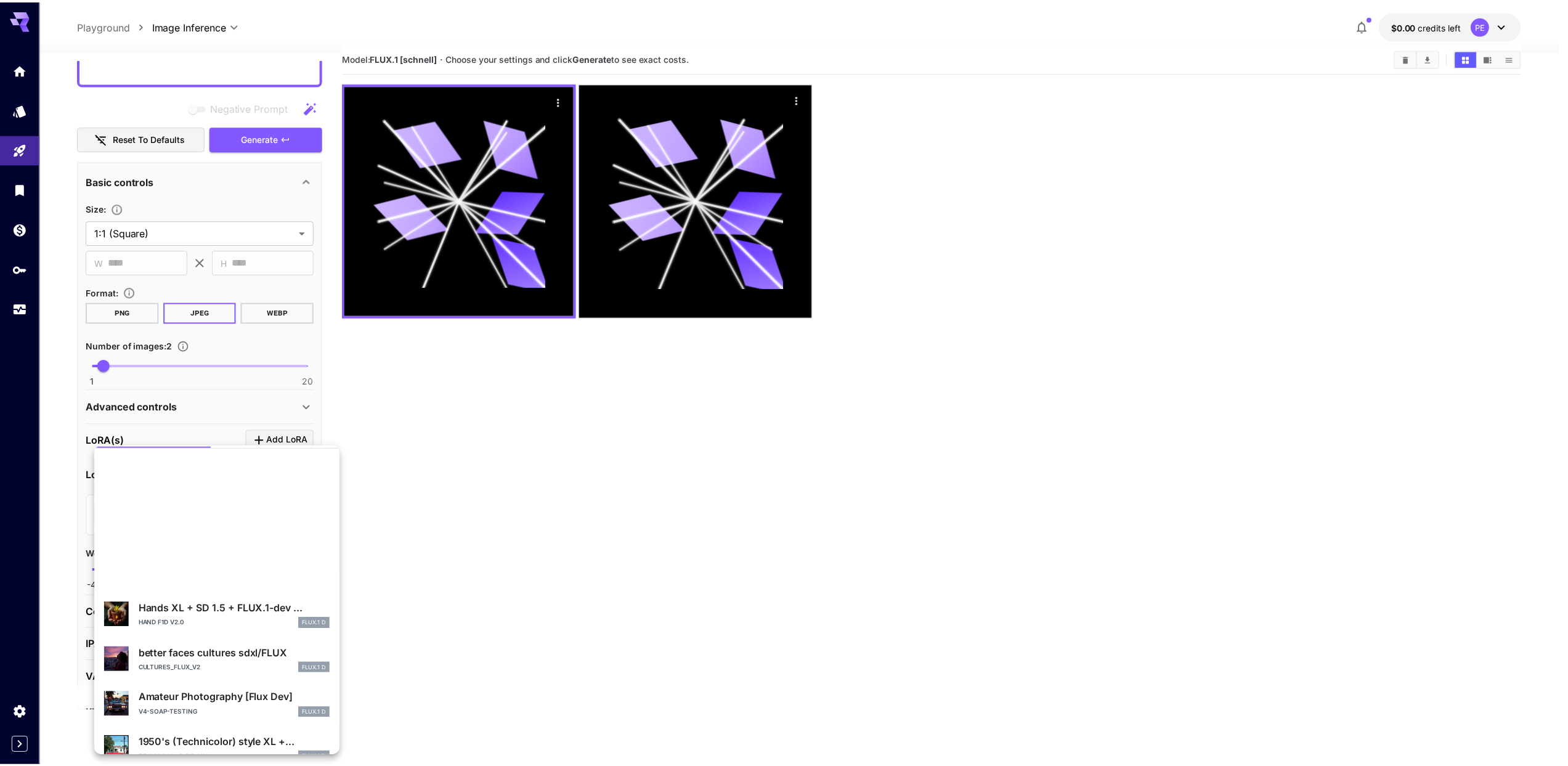
scroll to position [0, 0]
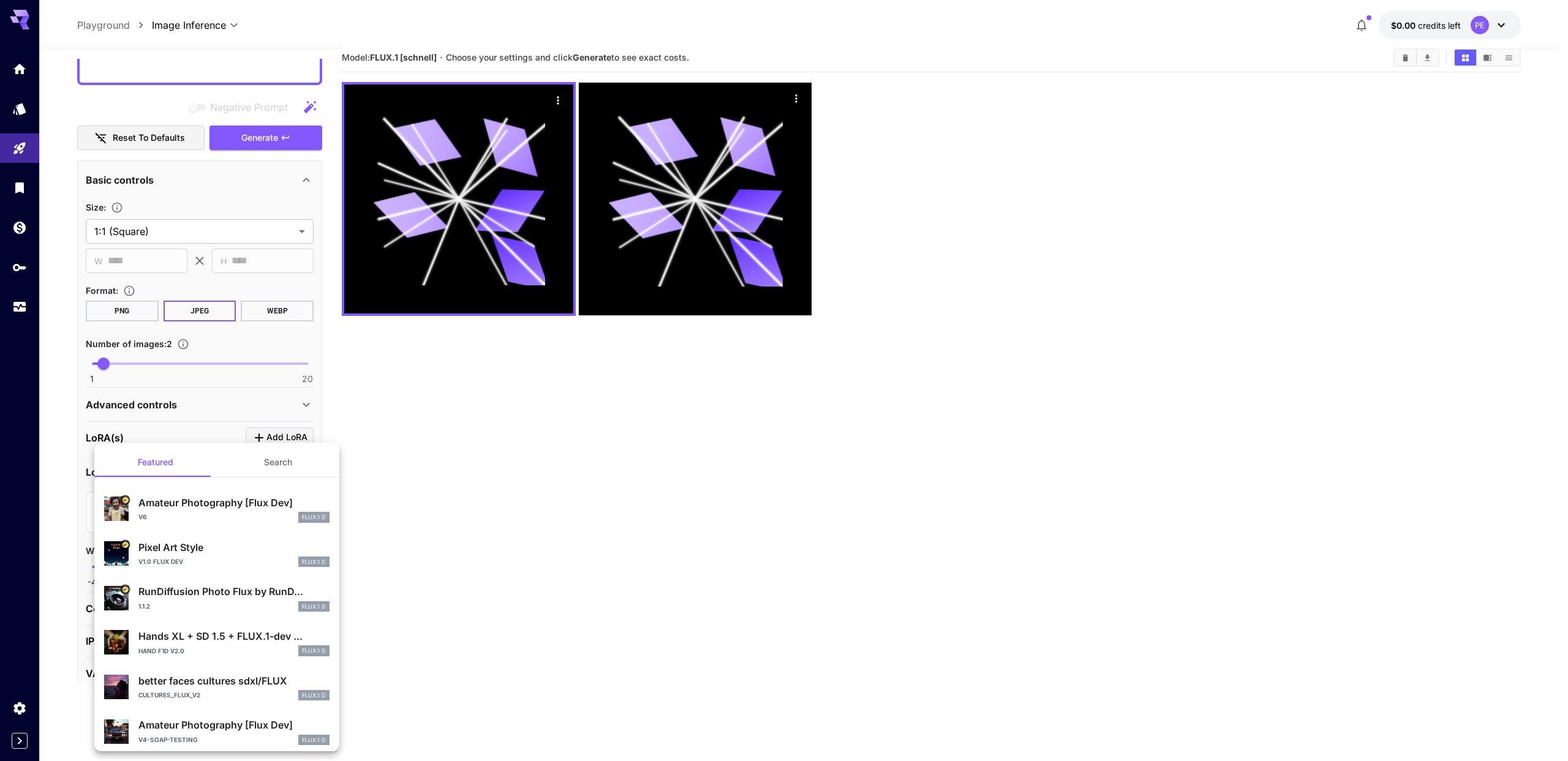
click at [469, 467] on div at bounding box center [784, 380] width 1568 height 761
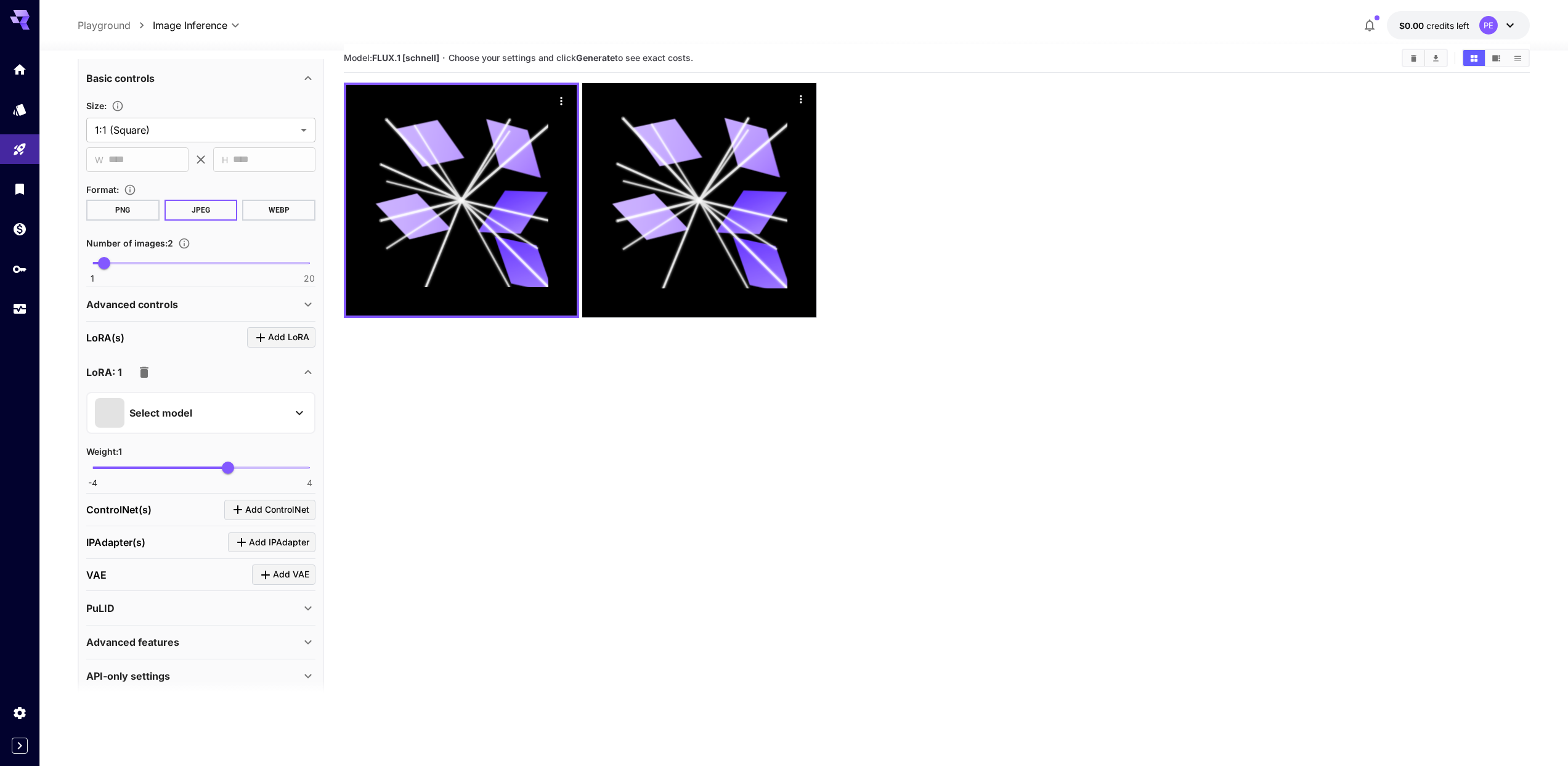
scroll to position [228, 0]
